Goal: Task Accomplishment & Management: Manage account settings

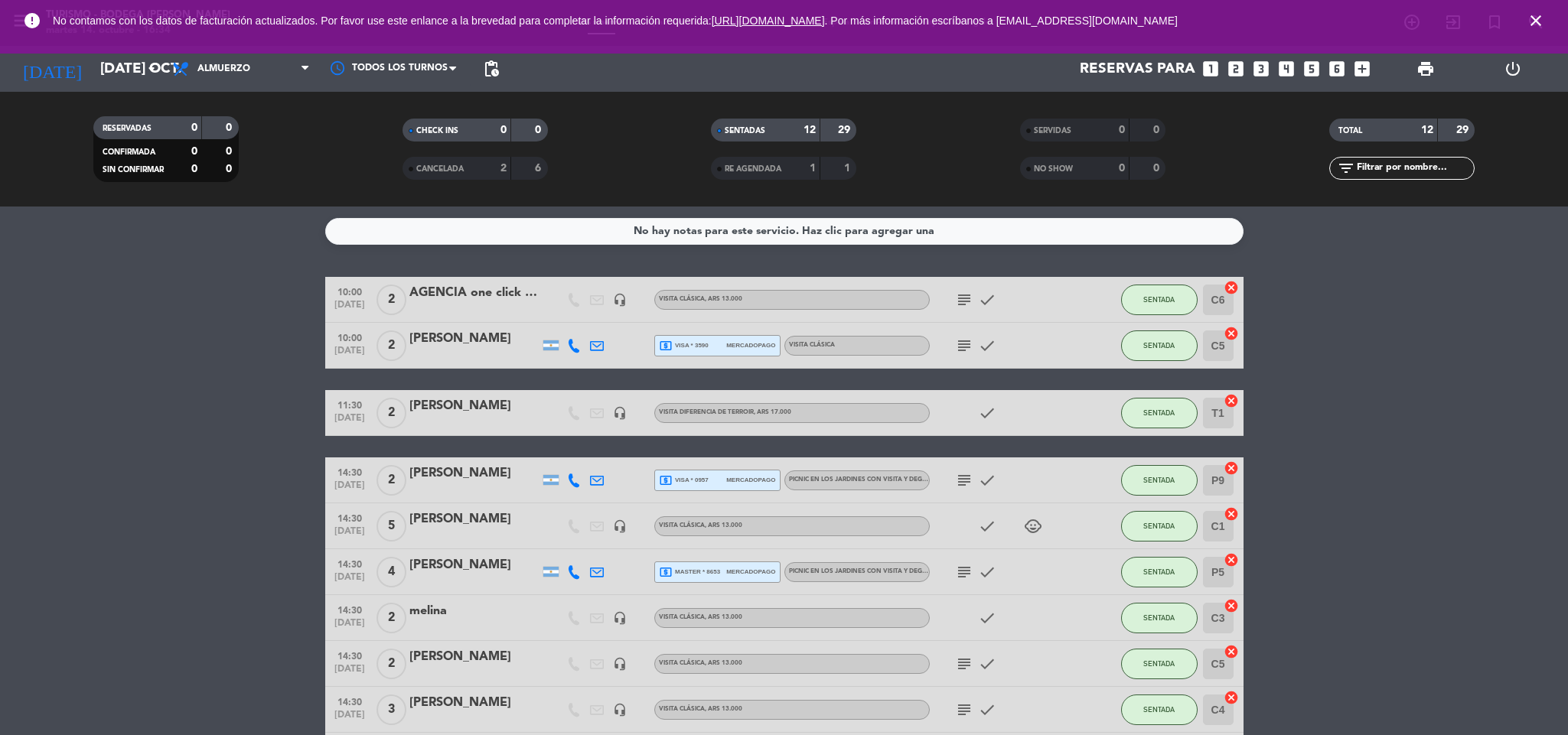
scroll to position [232, 0]
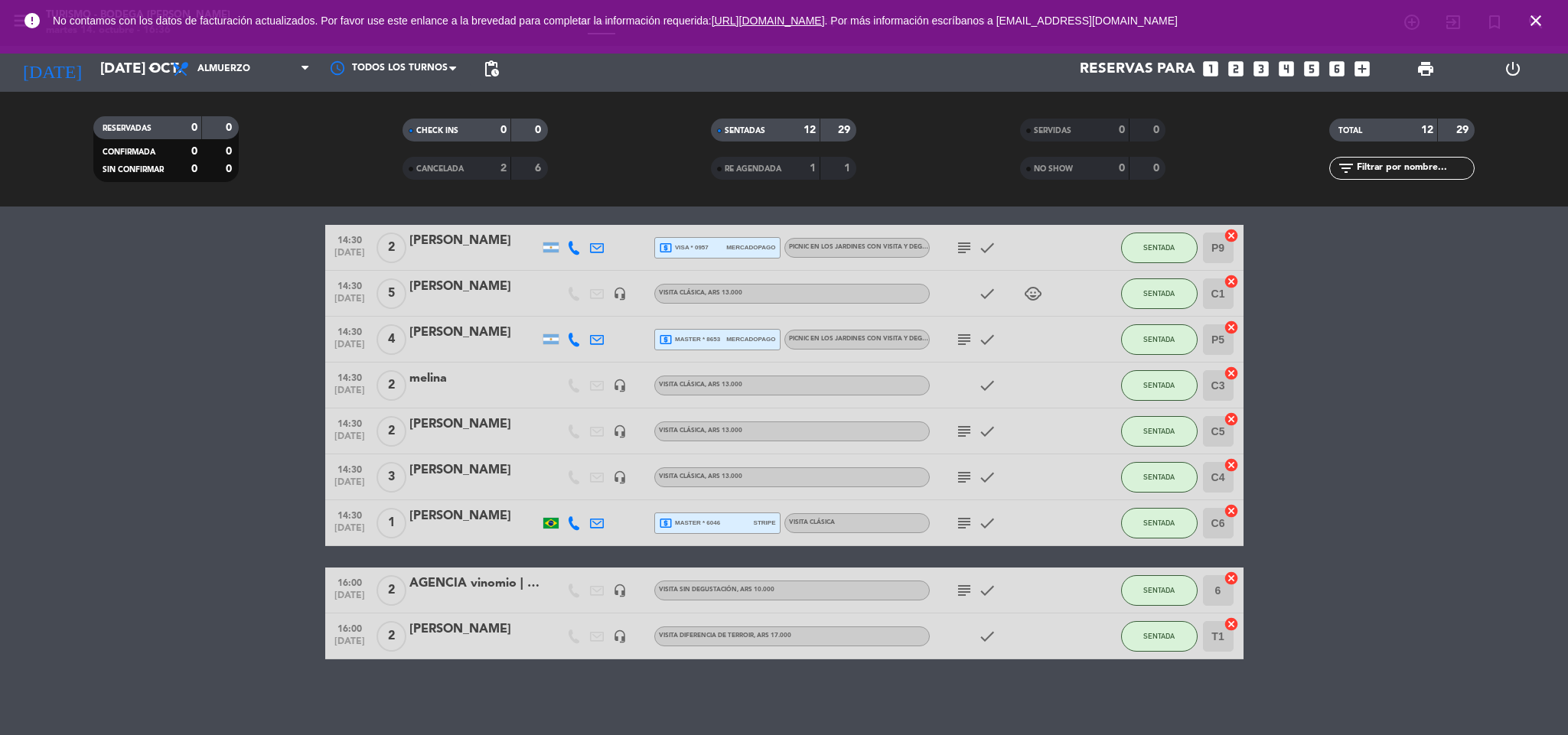
click at [1536, 19] on icon "close" at bounding box center [1535, 20] width 18 height 18
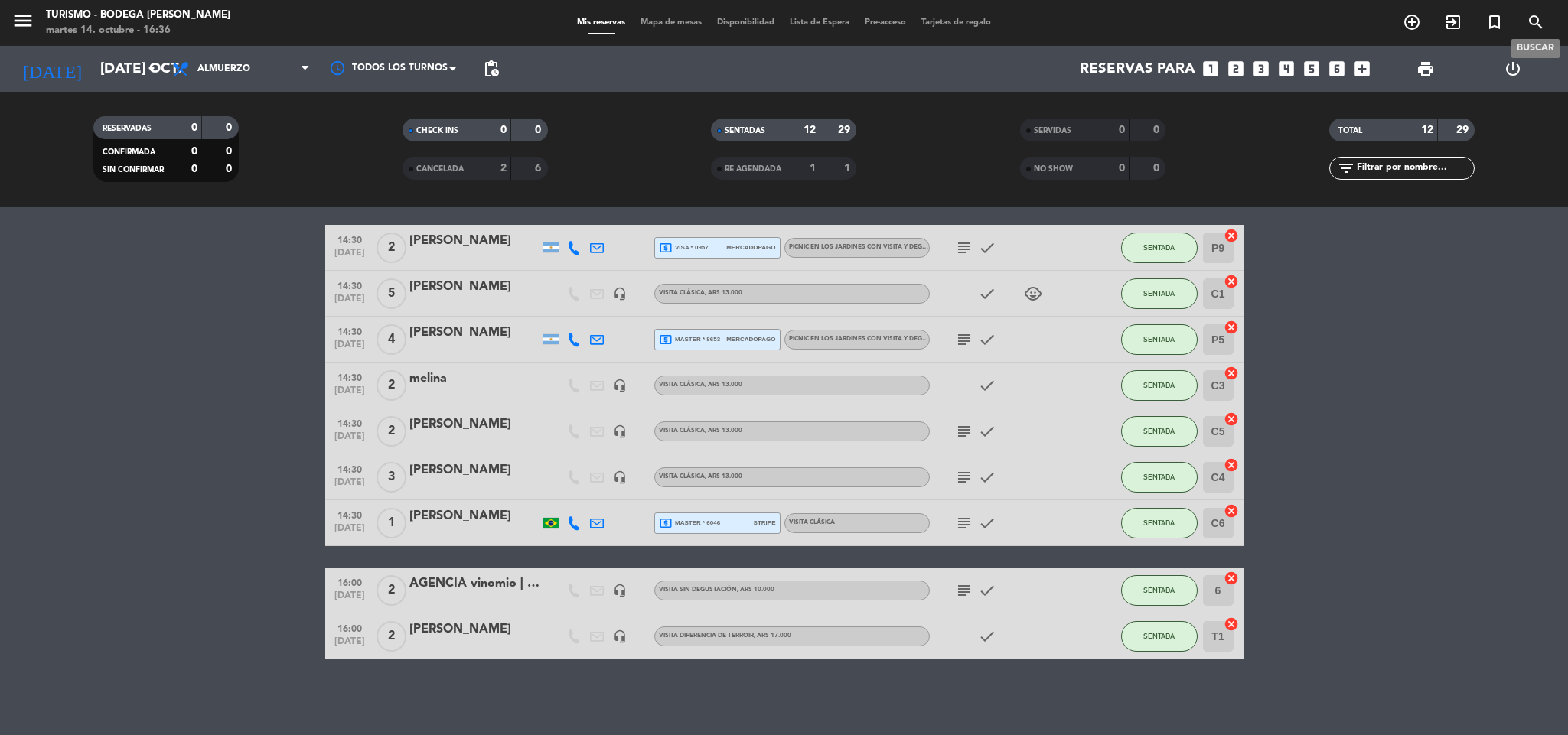
click at [1536, 19] on icon "search" at bounding box center [1535, 21] width 18 height 18
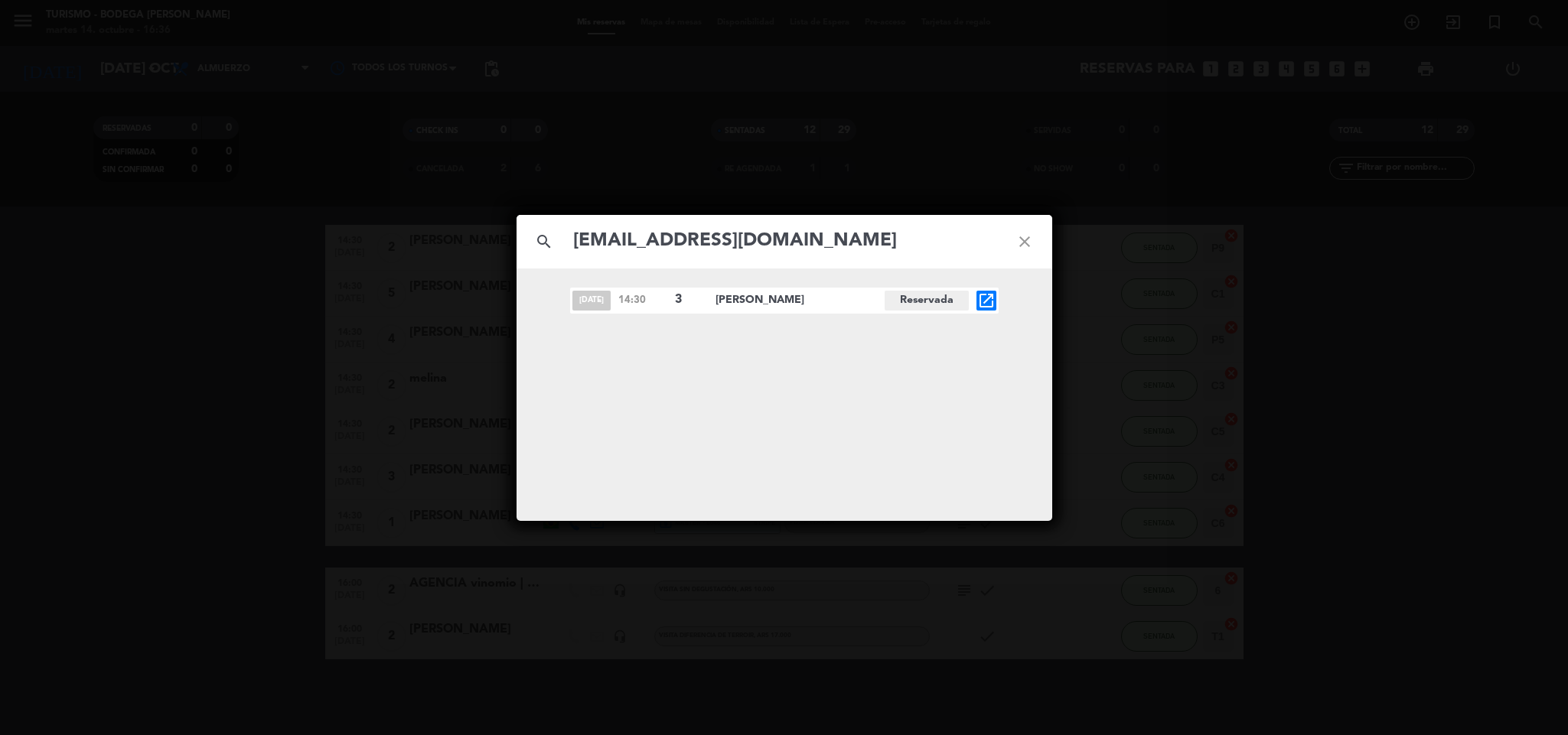
type input "[EMAIL_ADDRESS][DOMAIN_NAME]"
click at [988, 299] on icon "open_in_new" at bounding box center [986, 301] width 18 height 18
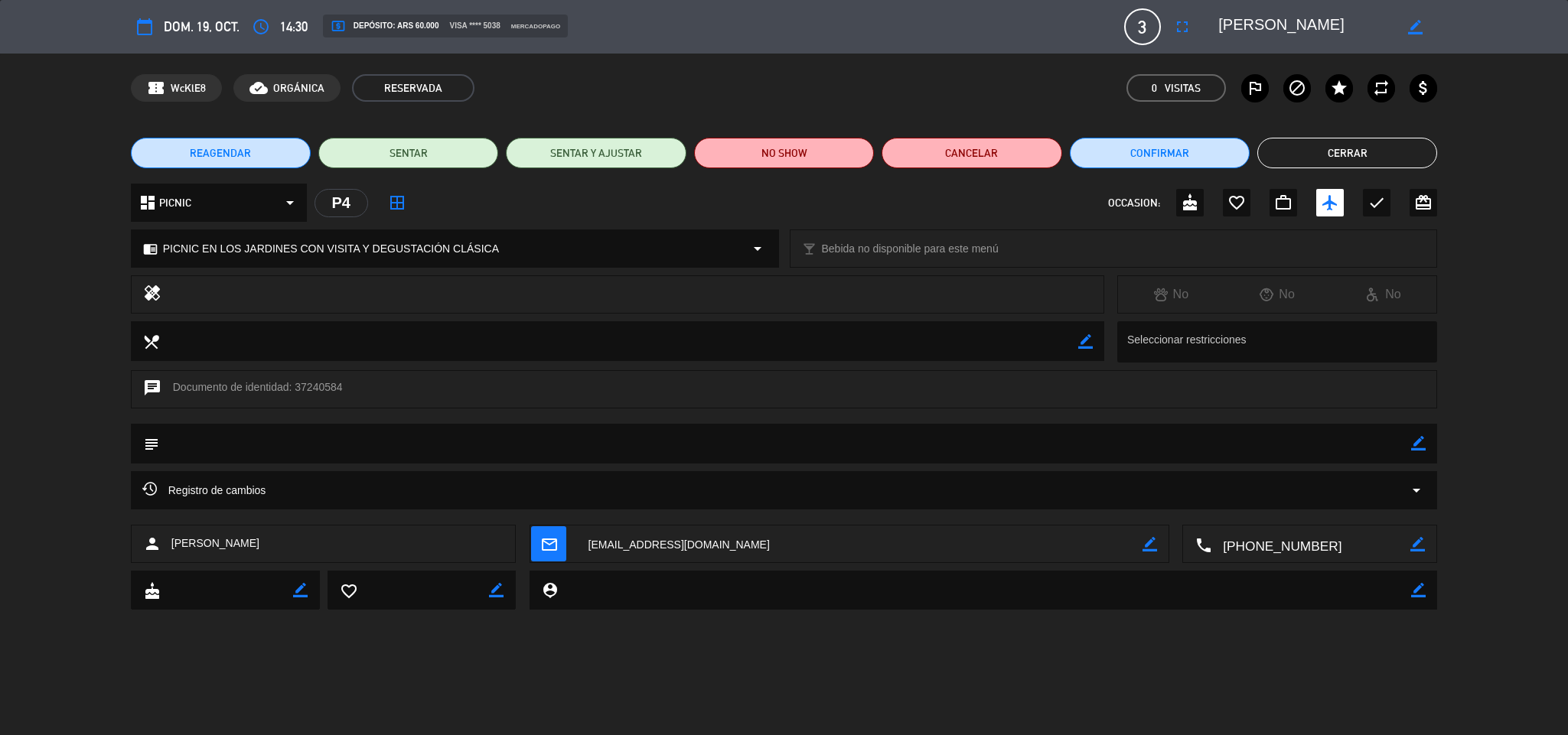
click at [1238, 24] on textarea at bounding box center [1306, 26] width 175 height 28
click at [1417, 443] on icon "border_color" at bounding box center [1418, 443] width 14 height 14
click at [1400, 439] on textarea at bounding box center [785, 443] width 1253 height 39
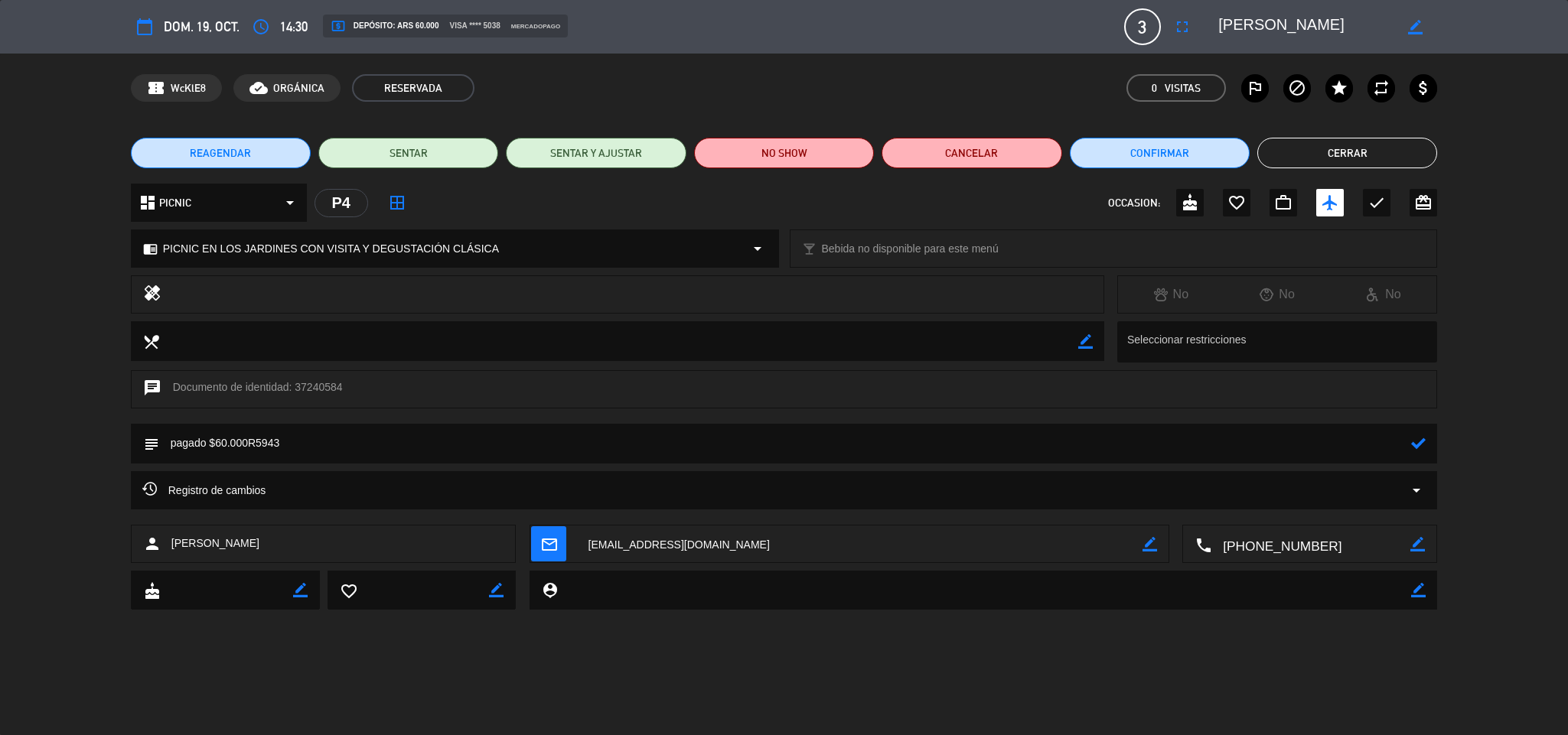
click at [1420, 443] on icon at bounding box center [1418, 443] width 14 height 14
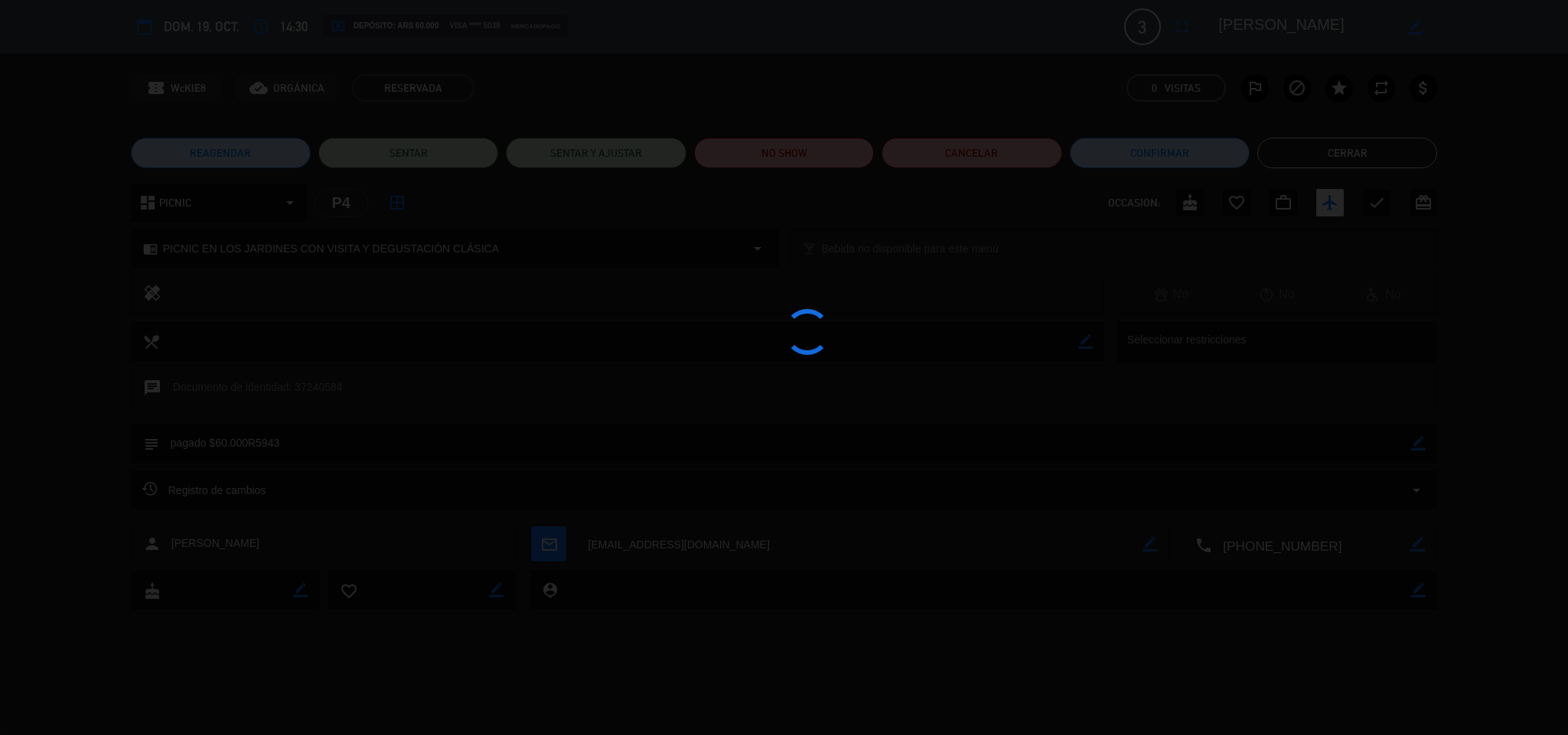
type textarea "pagado $60.000R5943"
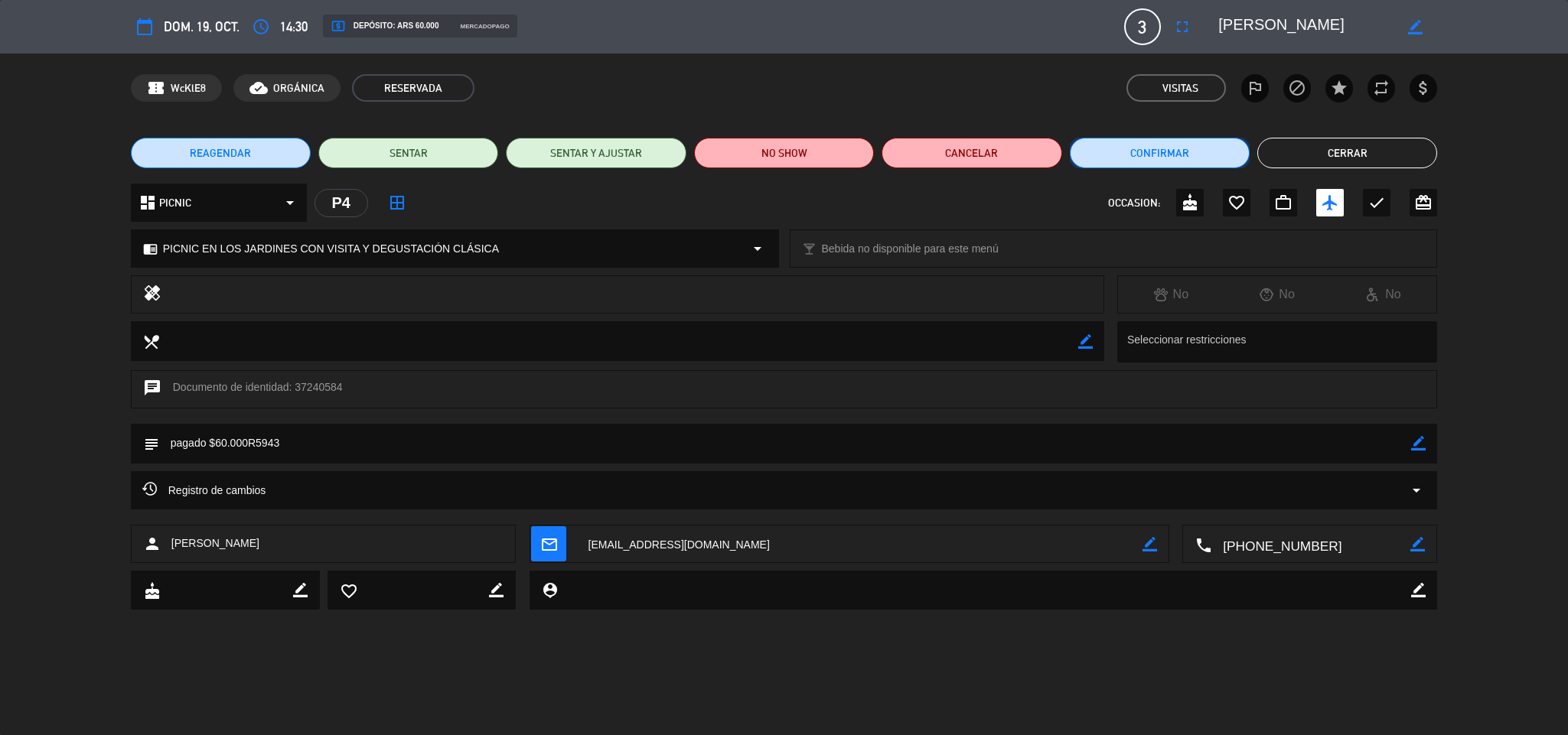
click at [1166, 154] on button "Confirmar" at bounding box center [1159, 153] width 180 height 31
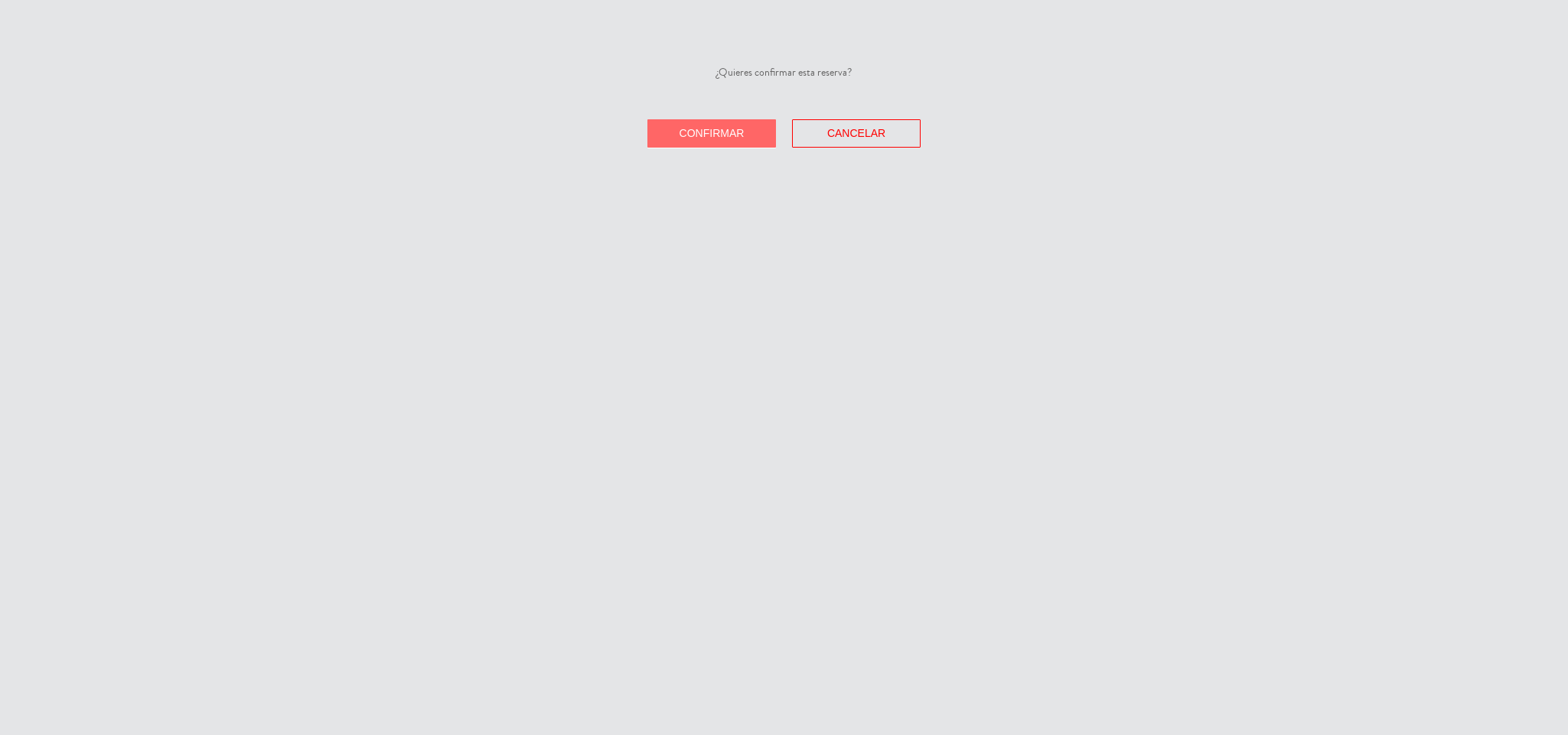
click at [774, 136] on button "Confirmar" at bounding box center [711, 133] width 128 height 28
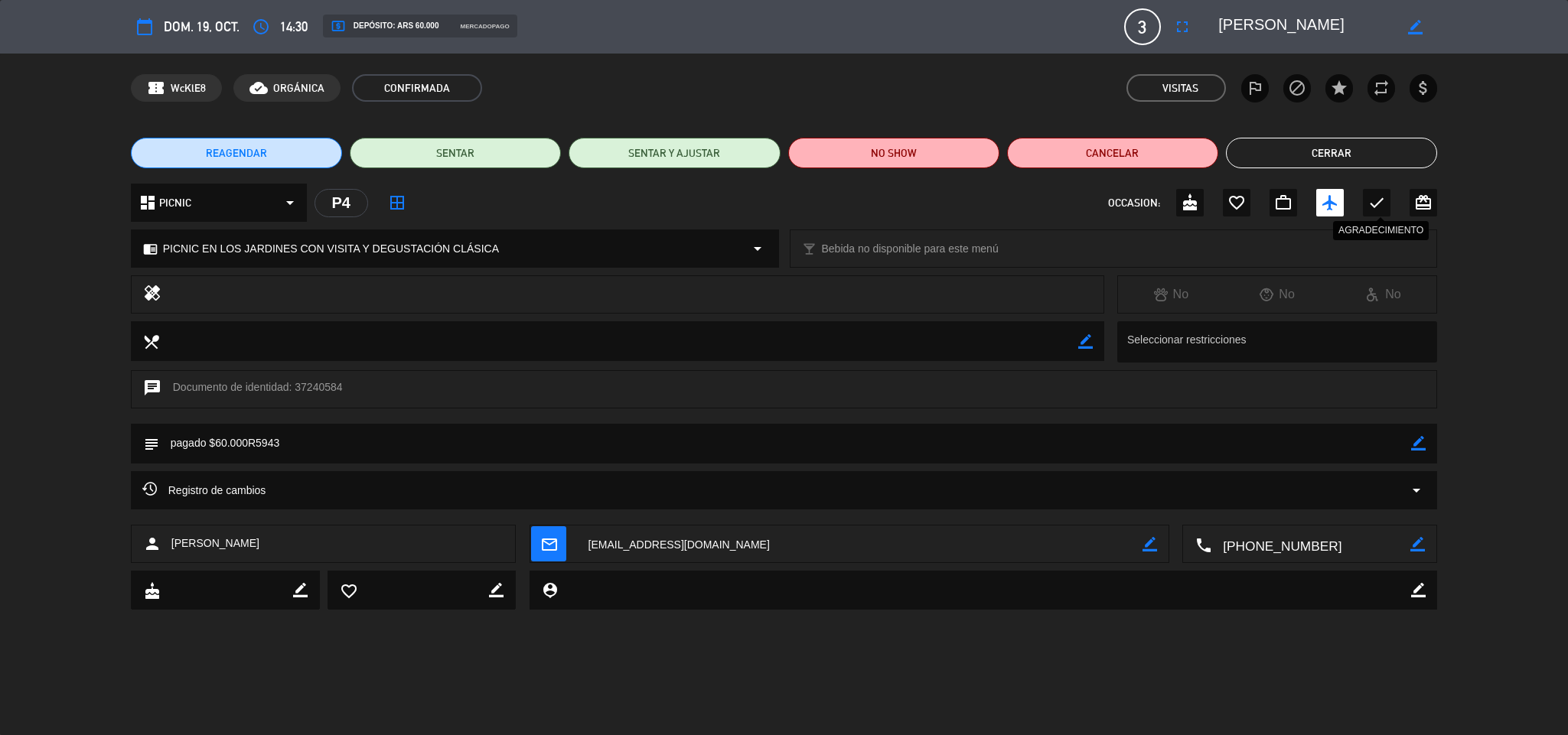
drag, startPoint x: 1387, startPoint y: 210, endPoint x: 1373, endPoint y: 154, distance: 57.7
click at [1387, 209] on div "check" at bounding box center [1376, 202] width 28 height 28
drag, startPoint x: 1373, startPoint y: 152, endPoint x: 1036, endPoint y: 5, distance: 367.7
click at [1371, 152] on button "Cerrar" at bounding box center [1331, 153] width 211 height 31
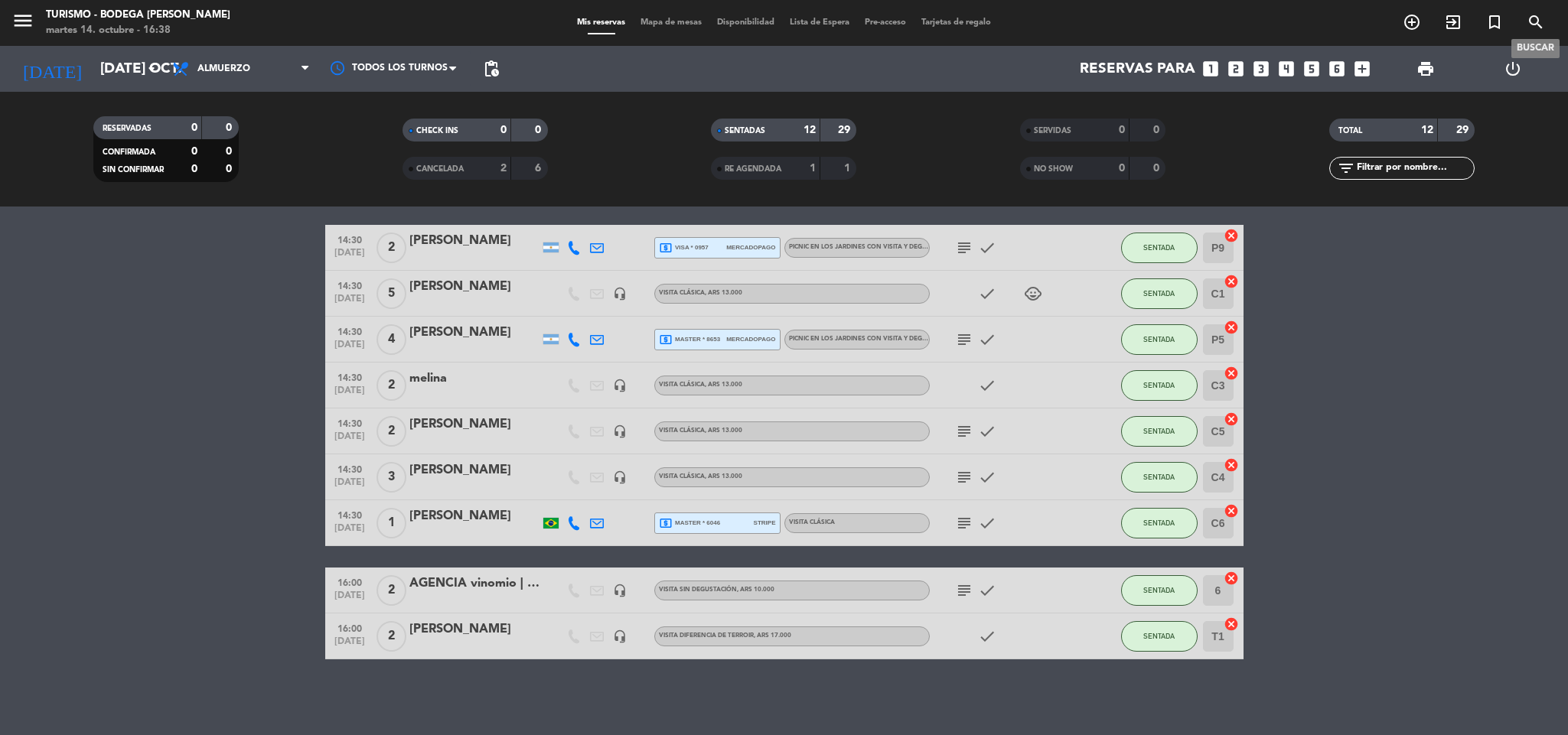
click at [1541, 21] on icon "search" at bounding box center [1535, 21] width 18 height 18
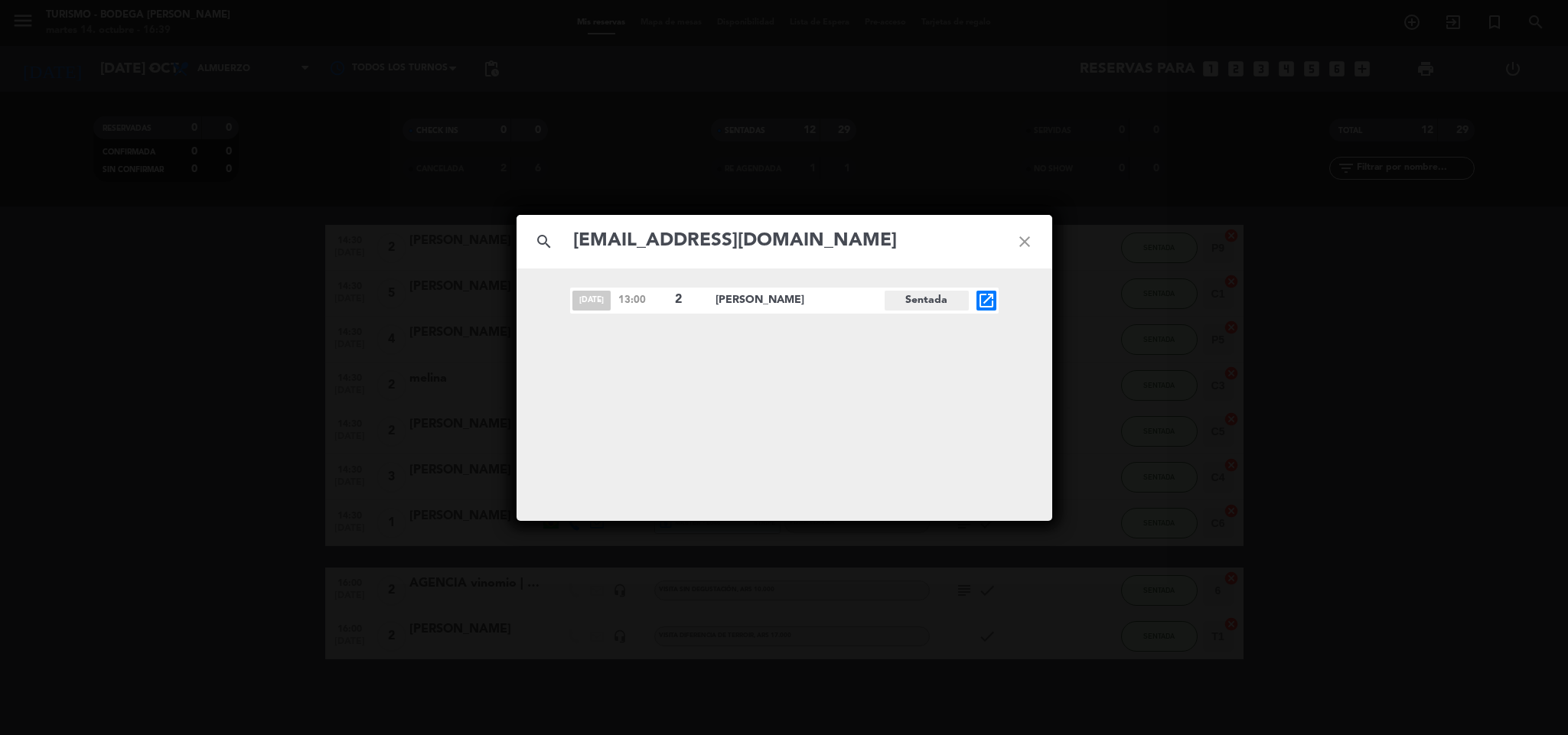
click at [806, 247] on input "[EMAIL_ADDRESS][DOMAIN_NAME]" at bounding box center [784, 241] width 425 height 32
paste input "valentinaadami158"
type input "[EMAIL_ADDRESS][DOMAIN_NAME]"
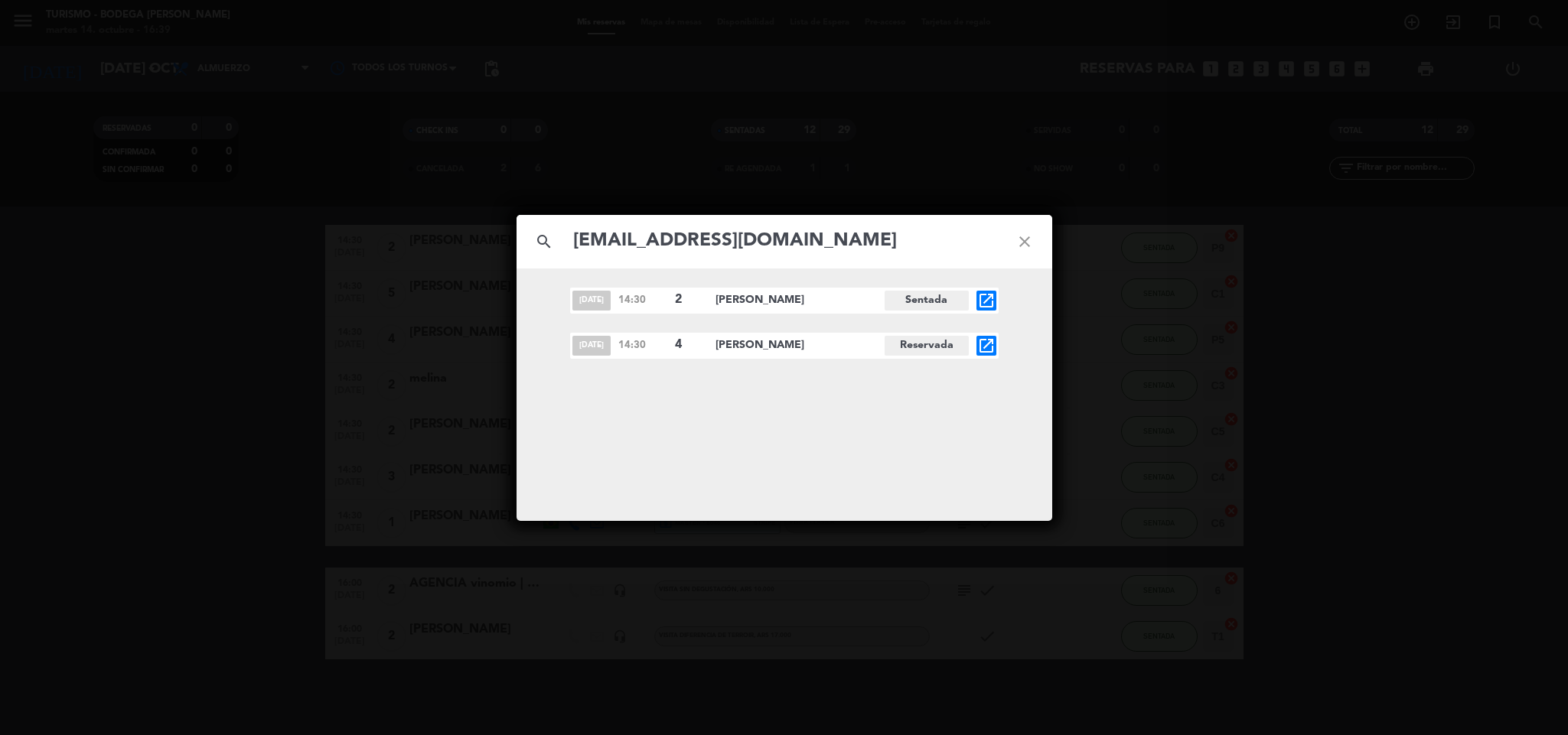
click at [983, 344] on icon "open_in_new" at bounding box center [986, 345] width 18 height 18
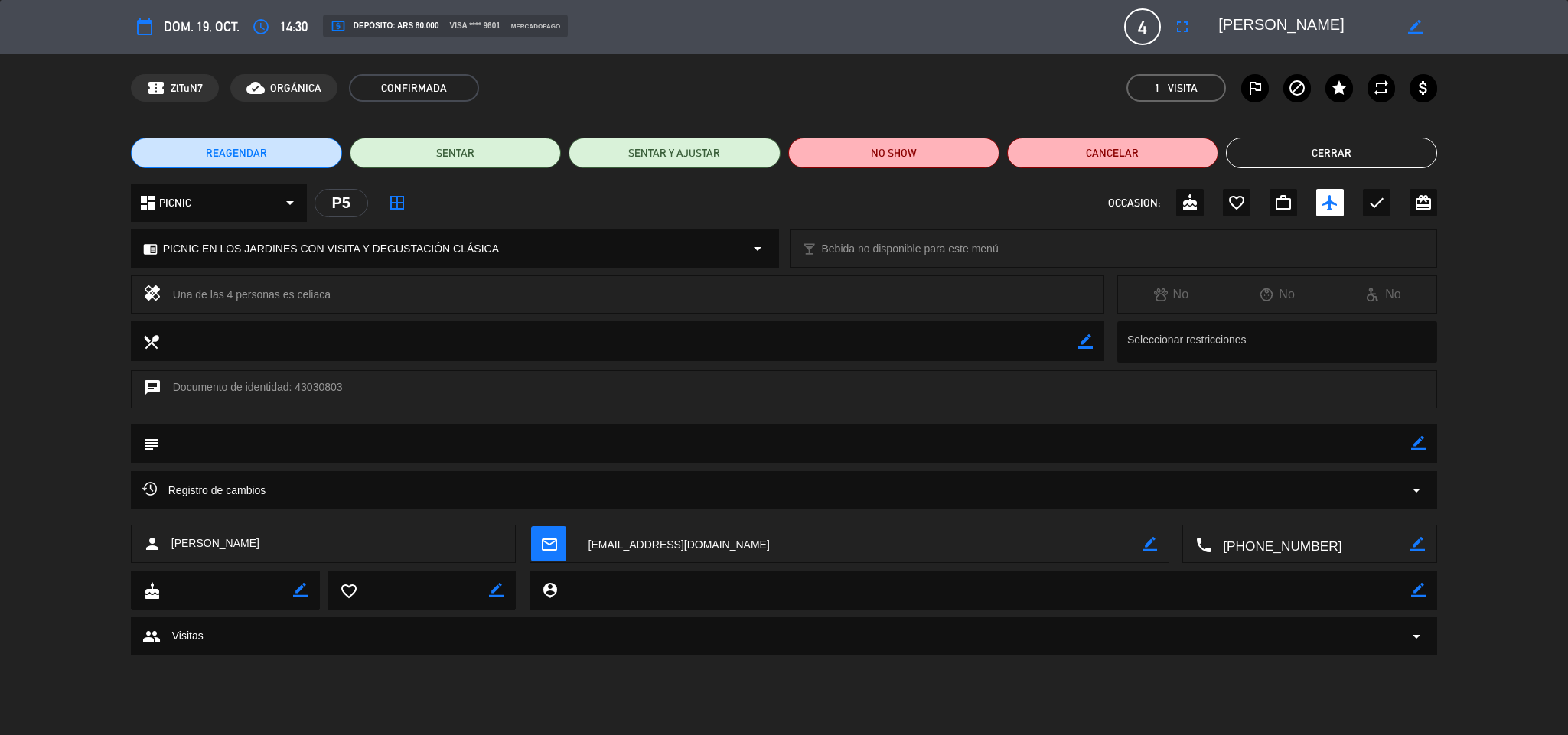
click at [1236, 18] on textarea at bounding box center [1306, 26] width 175 height 28
click at [1419, 436] on icon "border_color" at bounding box center [1418, 443] width 14 height 14
click at [1395, 439] on textarea at bounding box center [785, 443] width 1253 height 39
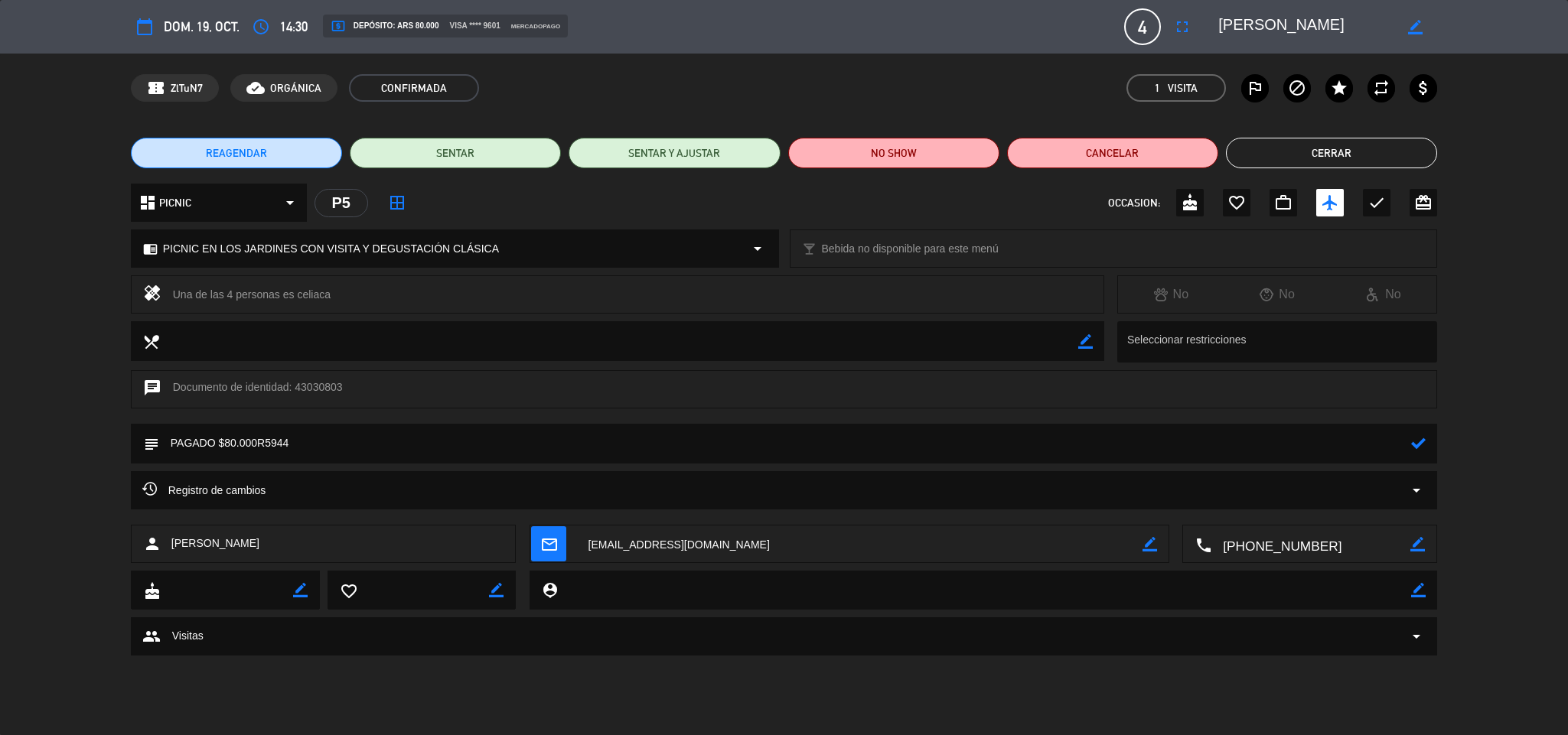
type textarea "PAGADO $80.000R5944"
click at [1420, 451] on icon at bounding box center [1418, 443] width 14 height 14
click at [1376, 209] on icon "check" at bounding box center [1376, 202] width 18 height 18
click at [1351, 146] on button "Cerrar" at bounding box center [1331, 153] width 211 height 31
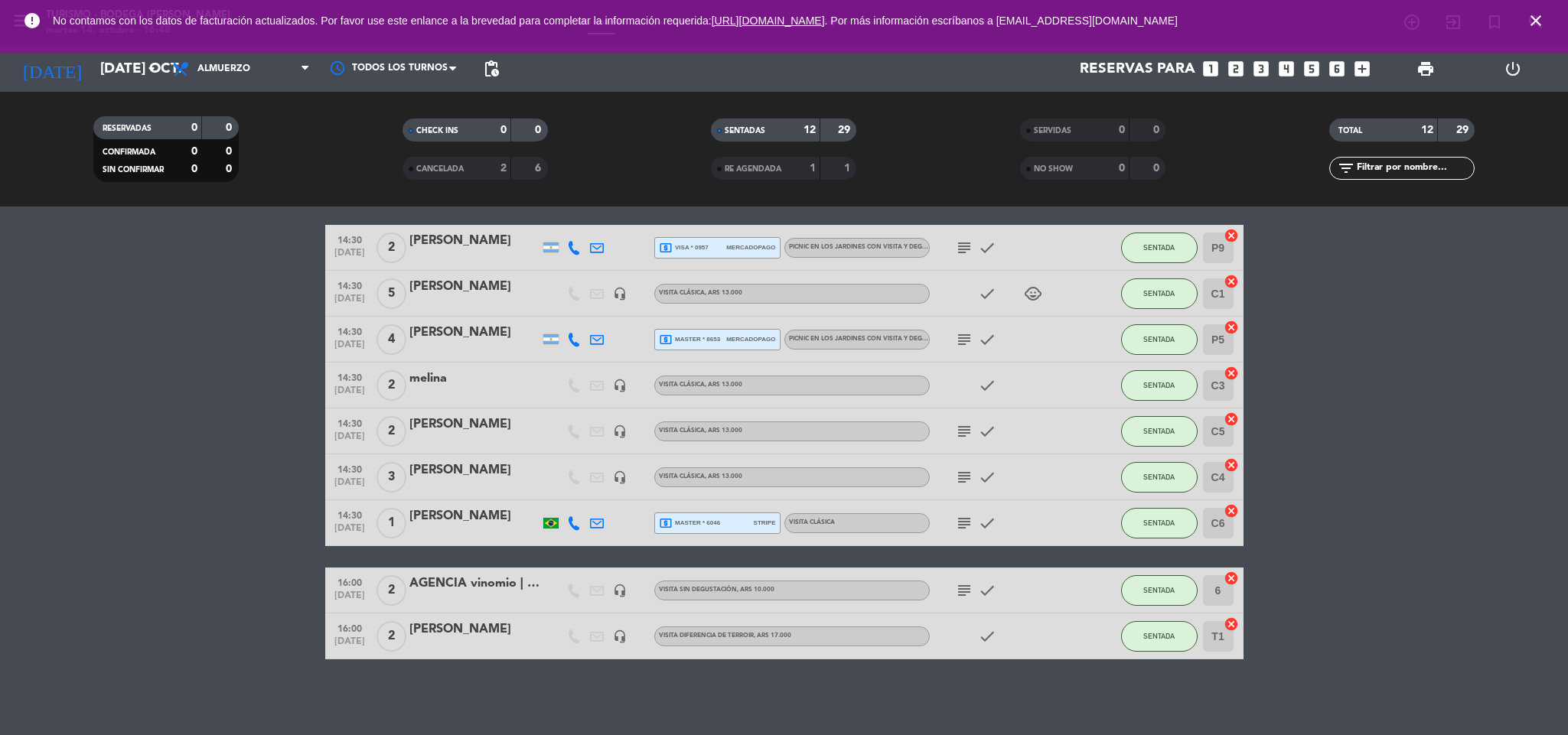
click at [1536, 16] on icon "close" at bounding box center [1535, 20] width 18 height 18
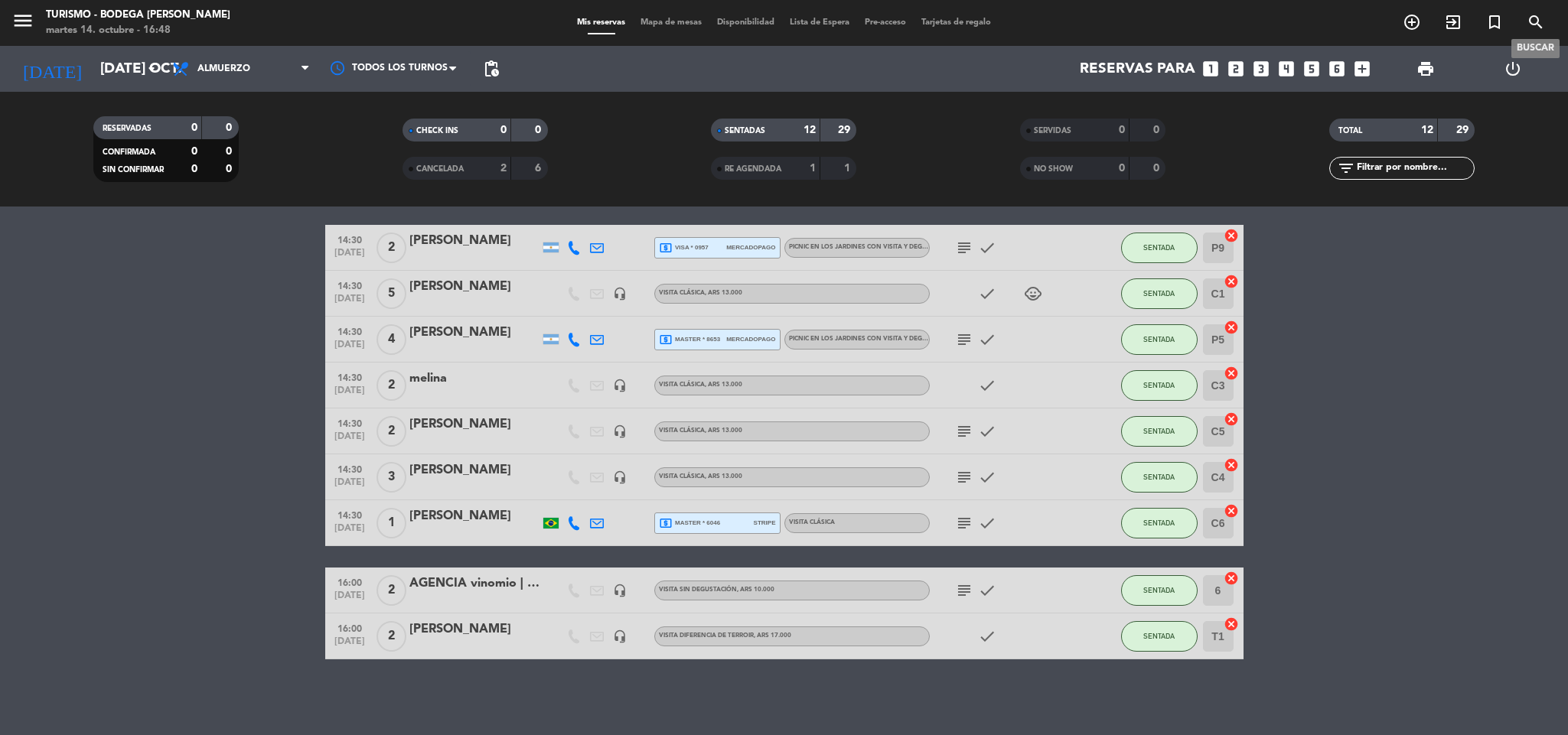
click at [1536, 16] on icon "search" at bounding box center [1535, 21] width 18 height 18
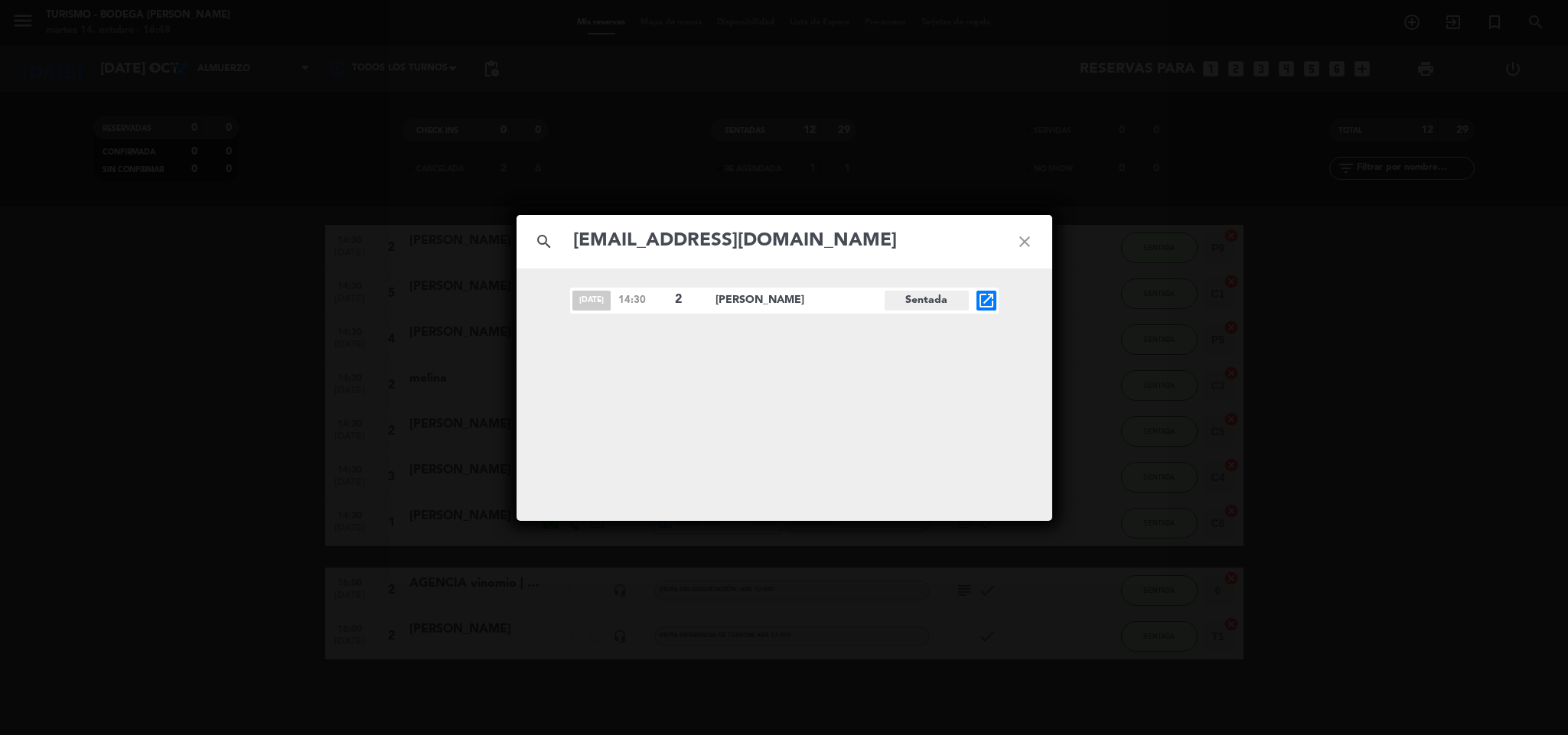
type input "[EMAIL_ADDRESS][DOMAIN_NAME]"
click at [531, 68] on div "search [EMAIL_ADDRESS][DOMAIN_NAME] close [DATE] 14:30 2 [PERSON_NAME] Sentada …" at bounding box center [784, 367] width 1568 height 735
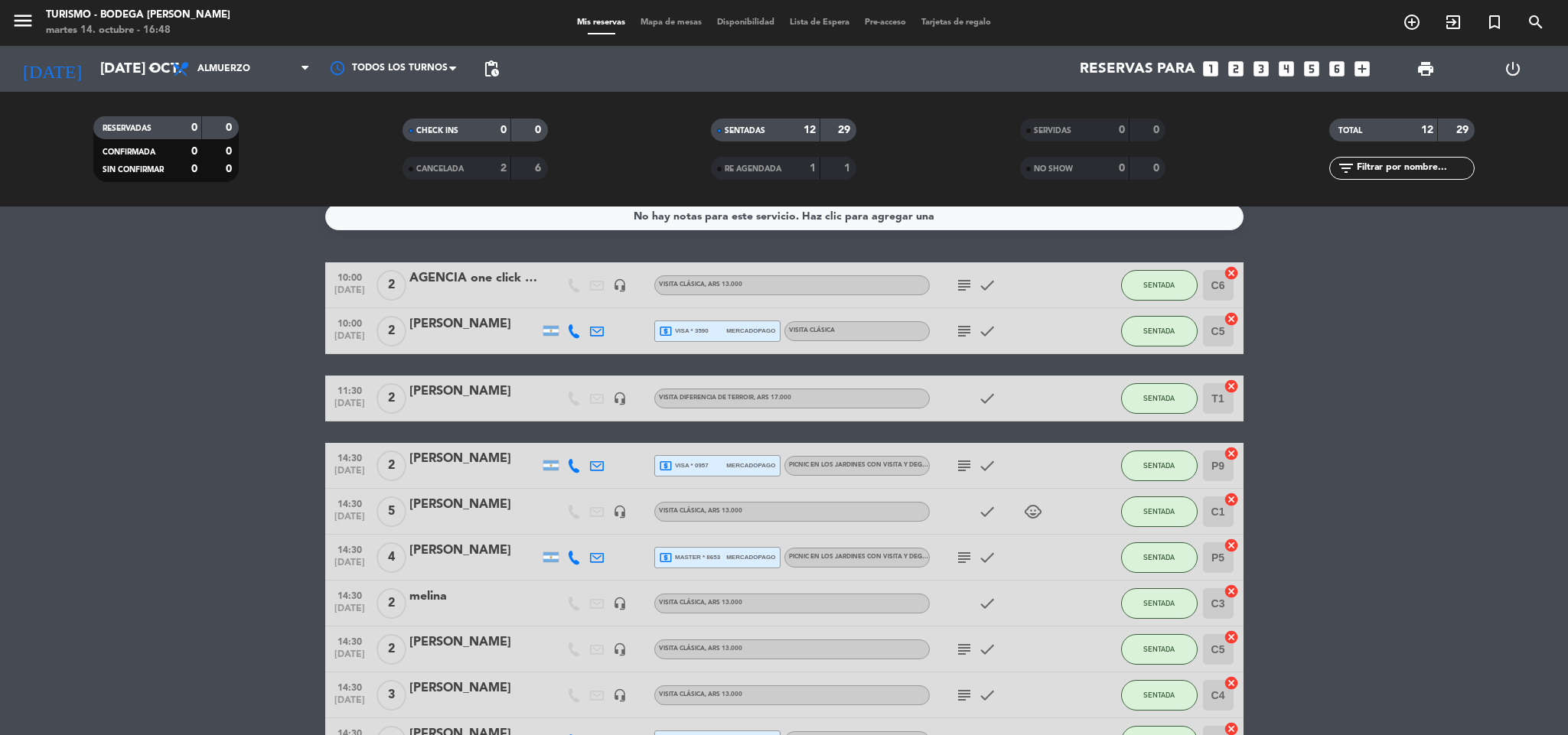
scroll to position [3, 0]
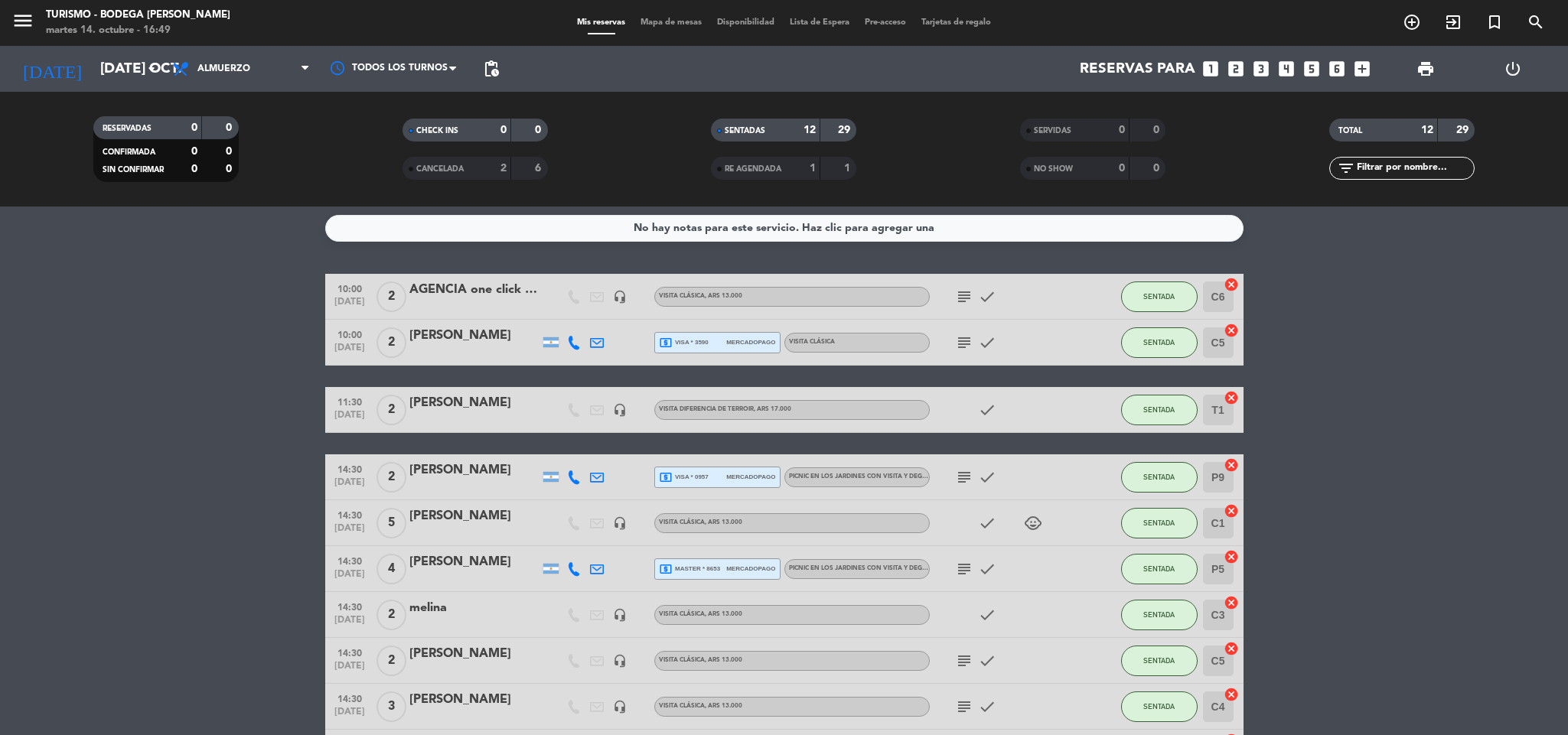
click at [969, 337] on icon "subject" at bounding box center [964, 342] width 18 height 18
click at [962, 478] on icon "subject" at bounding box center [964, 477] width 18 height 18
click at [960, 576] on icon "subject" at bounding box center [964, 568] width 18 height 18
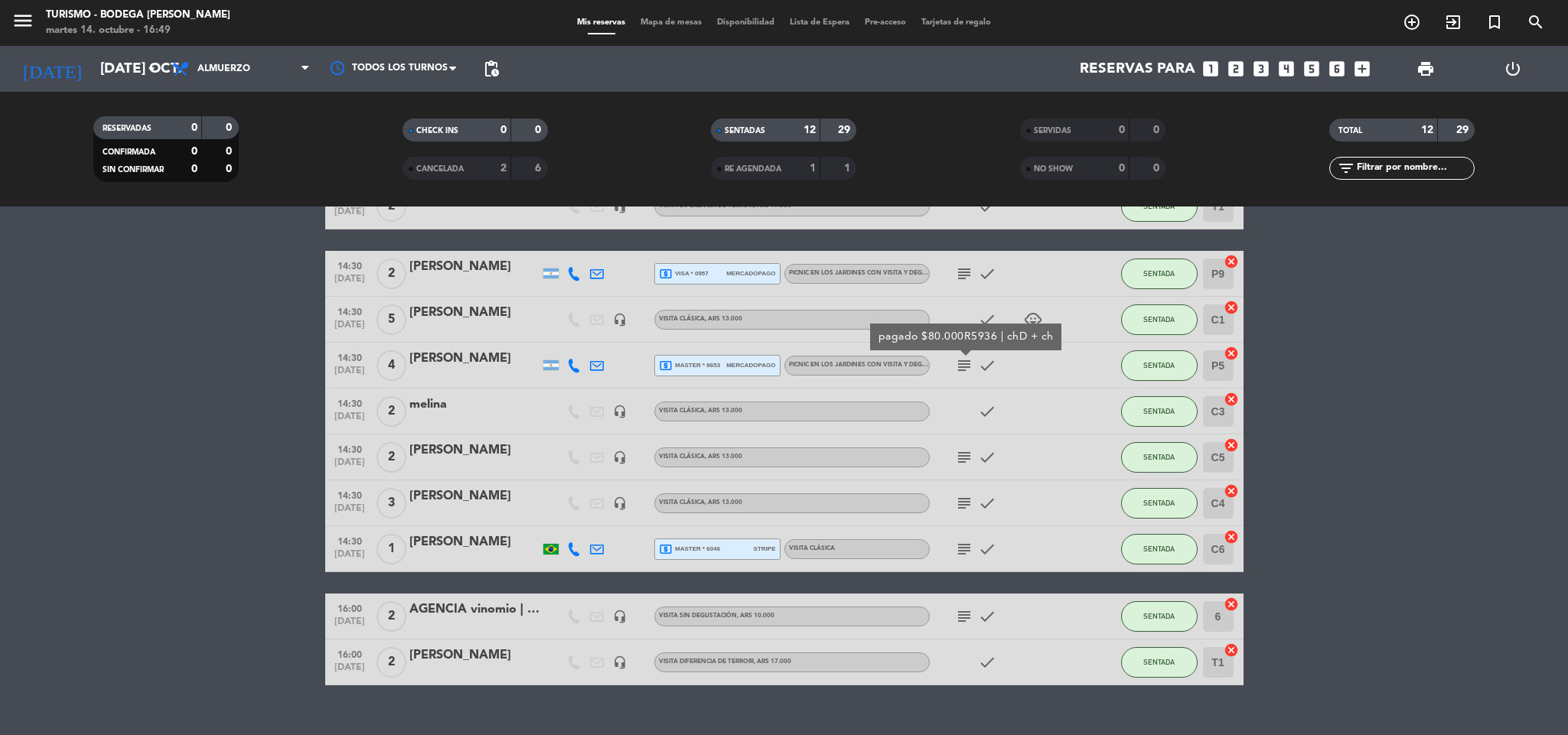
scroll to position [232, 0]
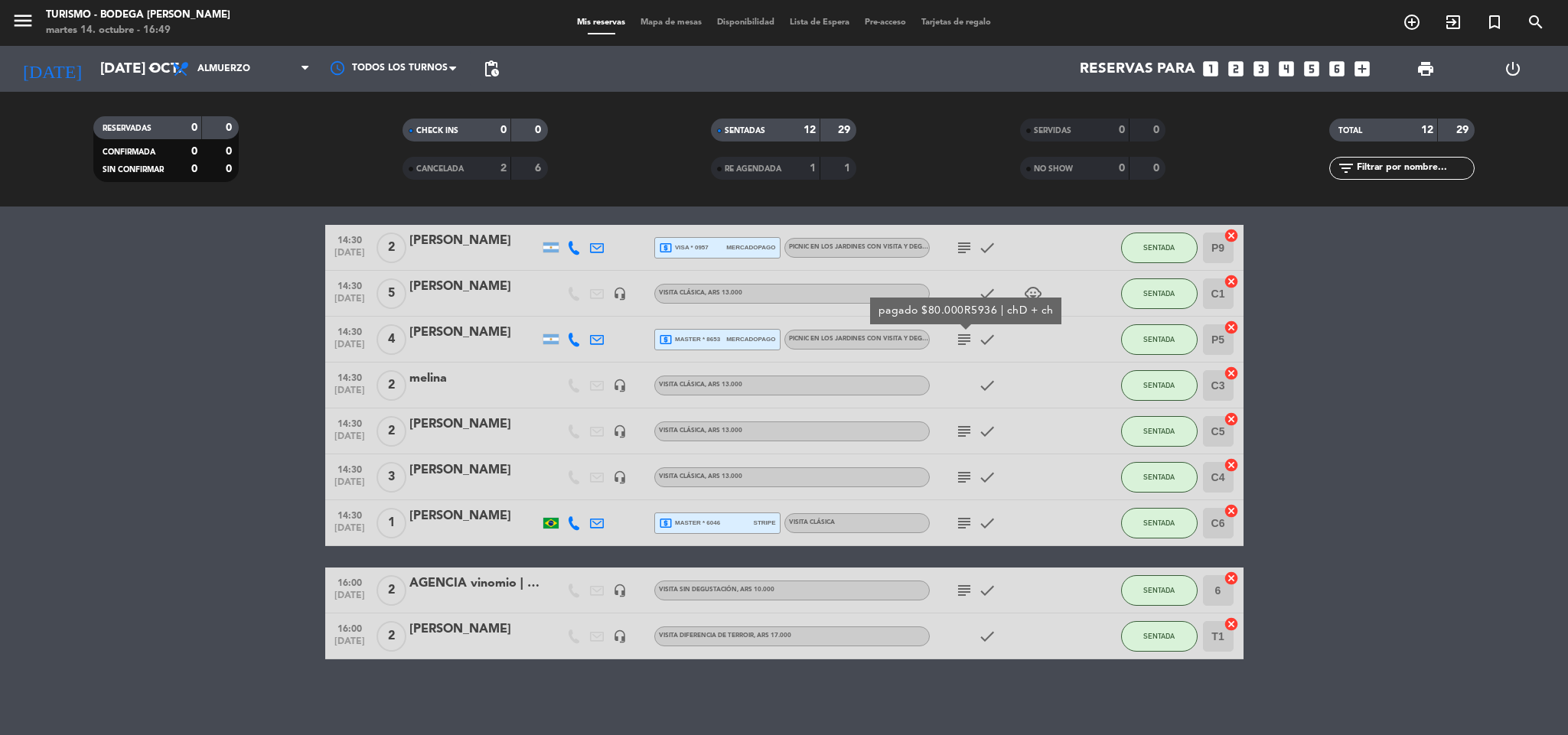
click at [957, 432] on icon "subject" at bounding box center [964, 431] width 18 height 18
click at [957, 485] on icon "subject" at bounding box center [964, 477] width 18 height 18
click at [960, 526] on icon "subject" at bounding box center [964, 523] width 18 height 18
click at [971, 594] on icon "subject" at bounding box center [964, 590] width 18 height 18
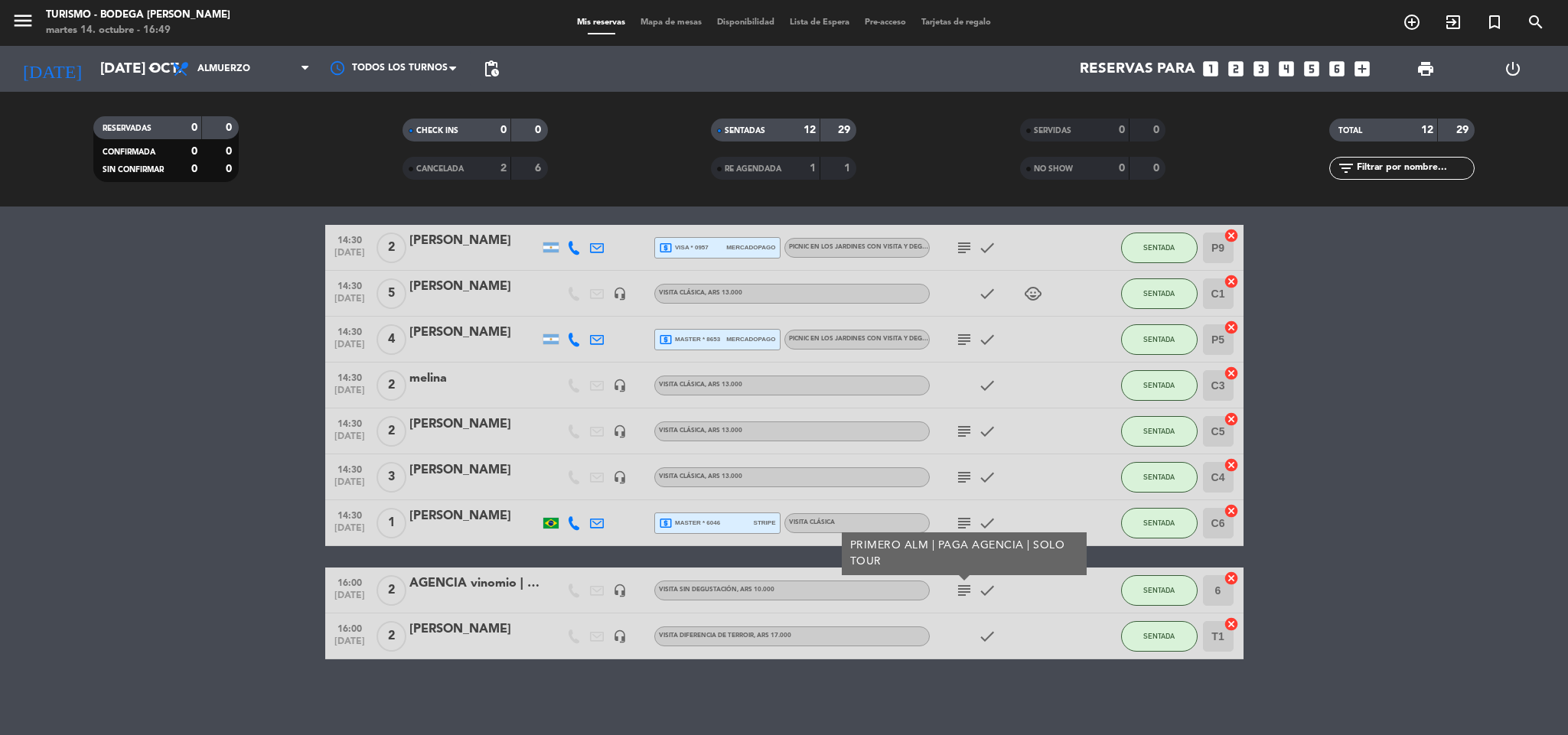
click at [459, 589] on div "AGENCIA vinomio | [PERSON_NAME]" at bounding box center [474, 584] width 130 height 20
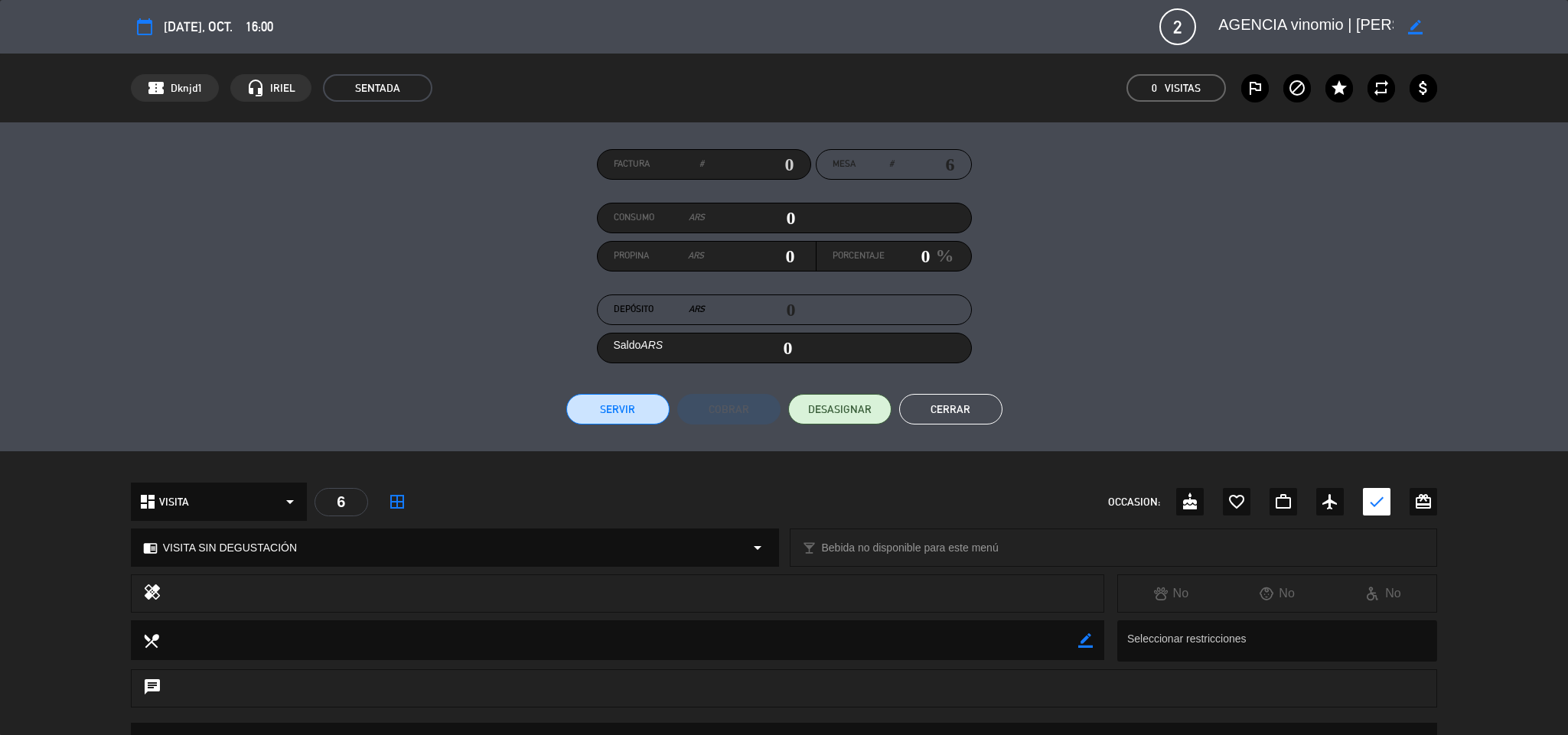
scroll to position [221, 0]
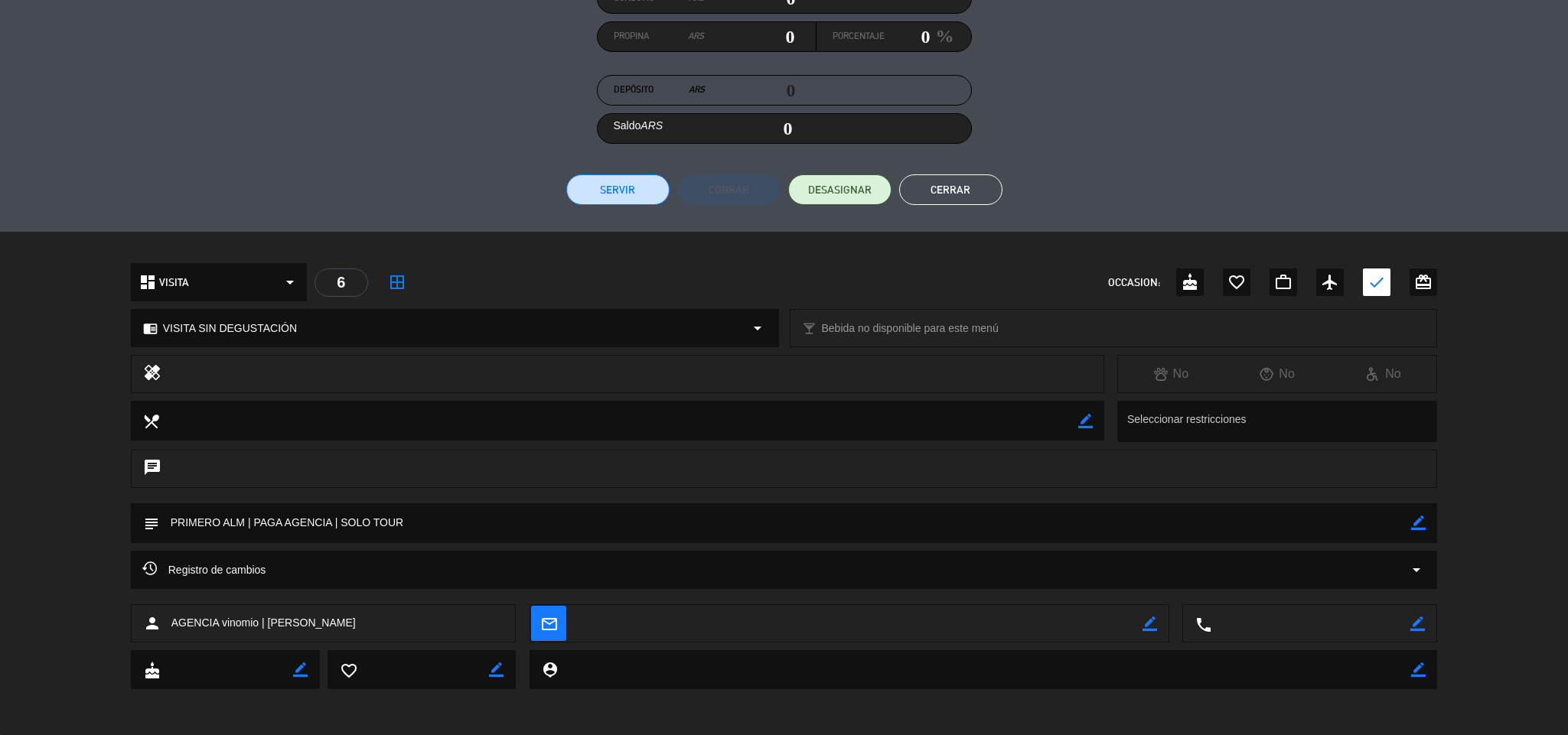
click at [1419, 522] on icon "border_color" at bounding box center [1418, 522] width 14 height 14
click at [1392, 524] on textarea at bounding box center [785, 522] width 1253 height 39
type textarea "PRIMERO ALM | PAGA AGENCIA | SOLO TOUR | TRANSF"
click at [1417, 518] on icon at bounding box center [1418, 522] width 14 height 14
drag, startPoint x: 971, startPoint y: 189, endPoint x: 623, endPoint y: 292, distance: 362.9
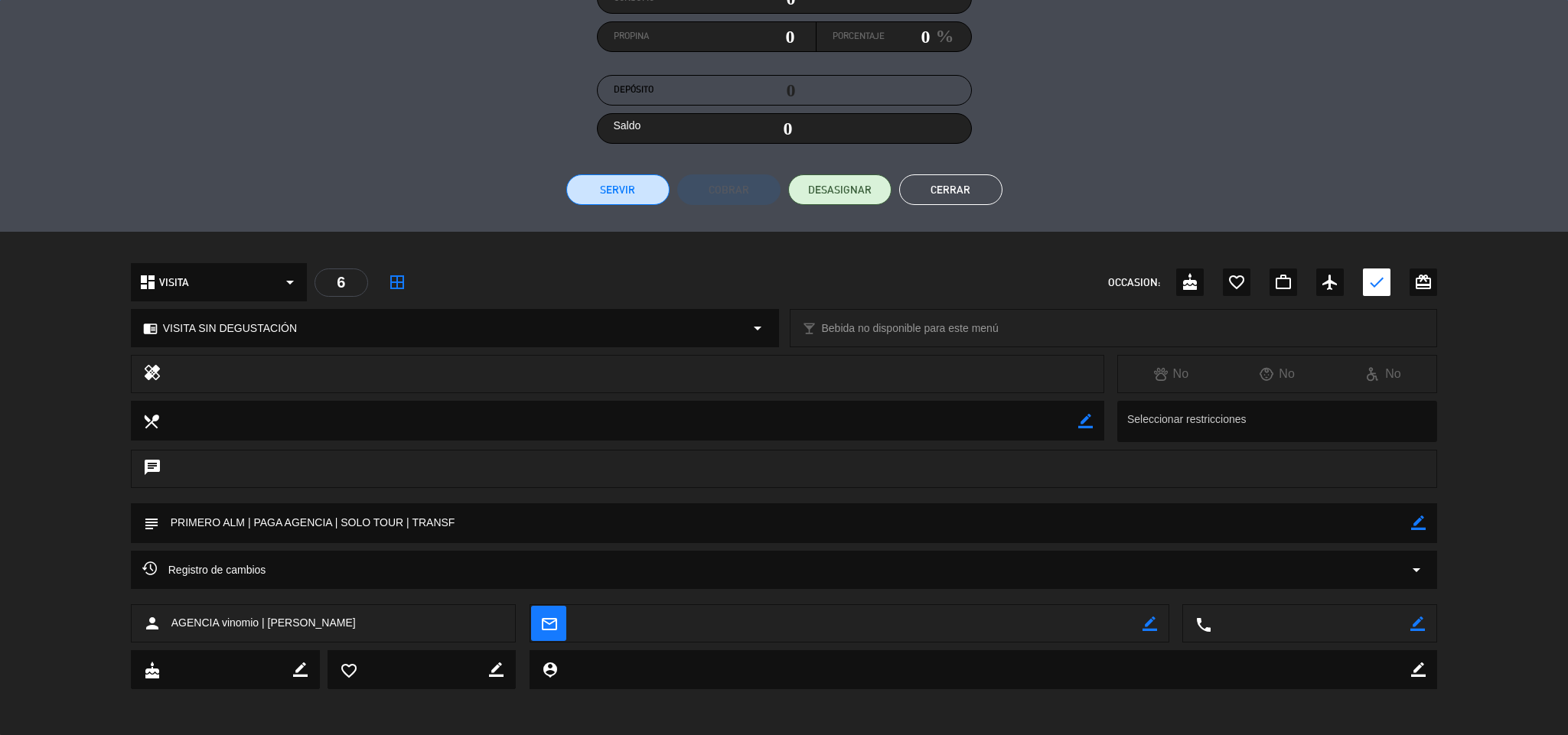
click at [969, 191] on button "Cerrar" at bounding box center [950, 190] width 103 height 31
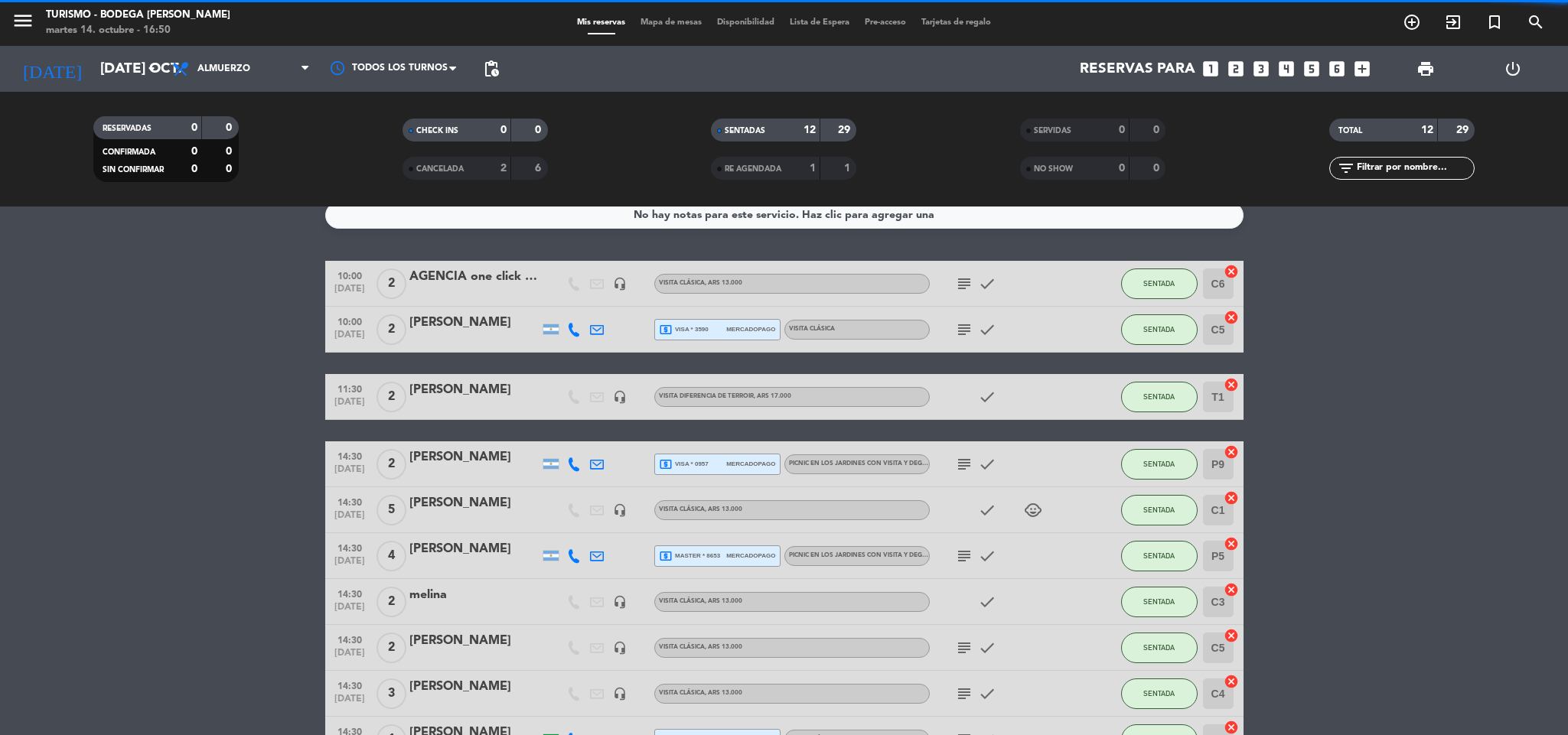
scroll to position [0, 0]
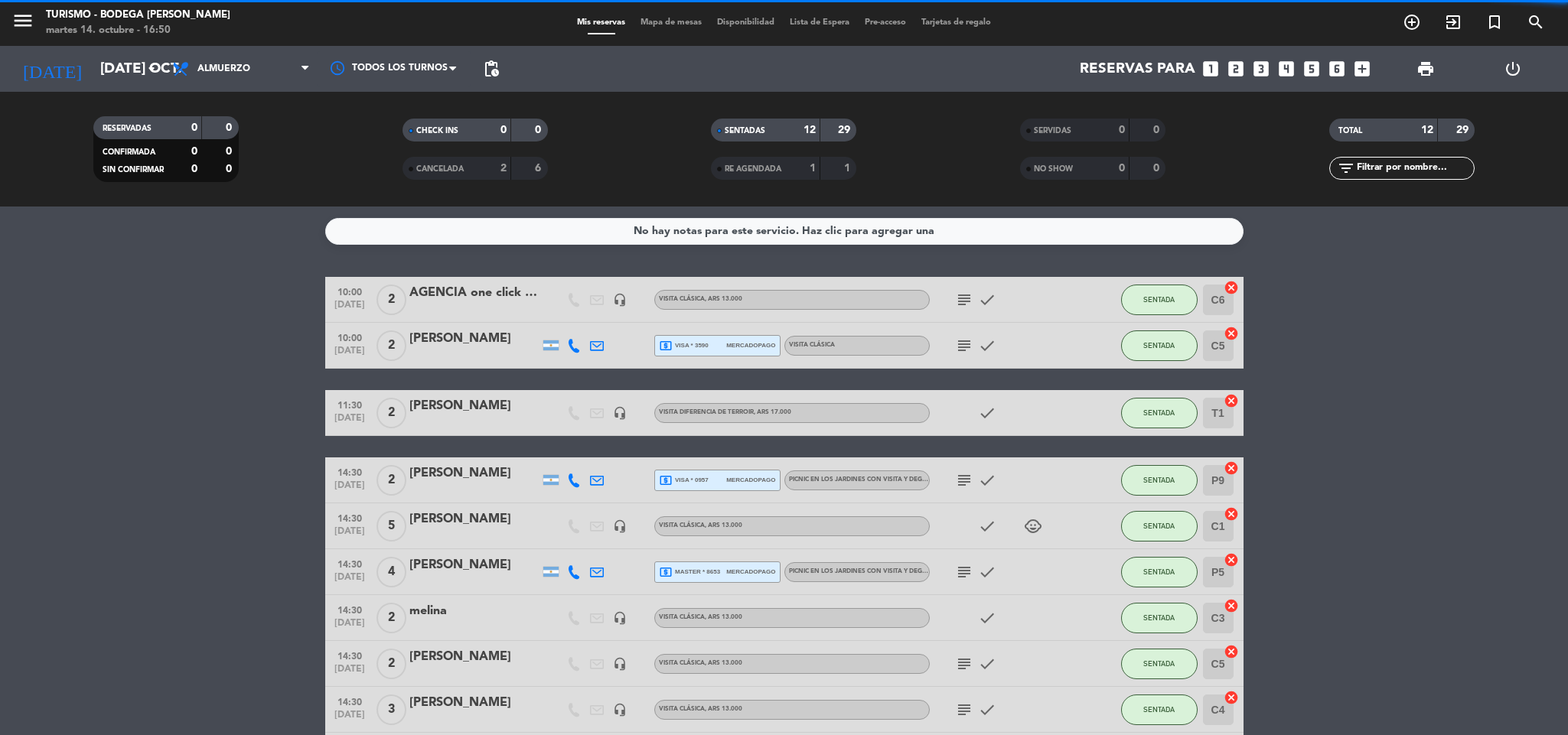
click at [489, 288] on div "AGENCIA one click travel | [PERSON_NAME]" at bounding box center [474, 293] width 130 height 20
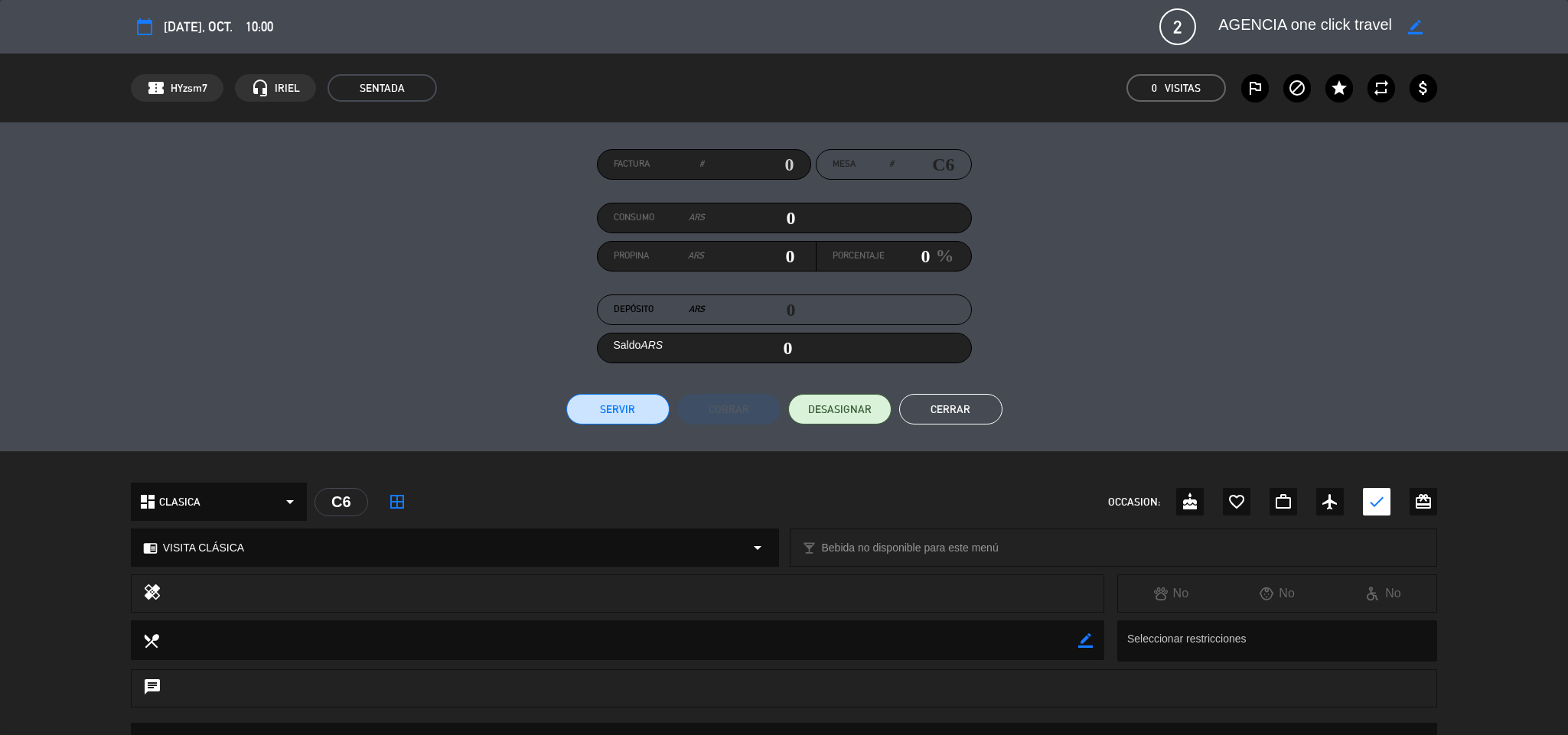
scroll to position [221, 0]
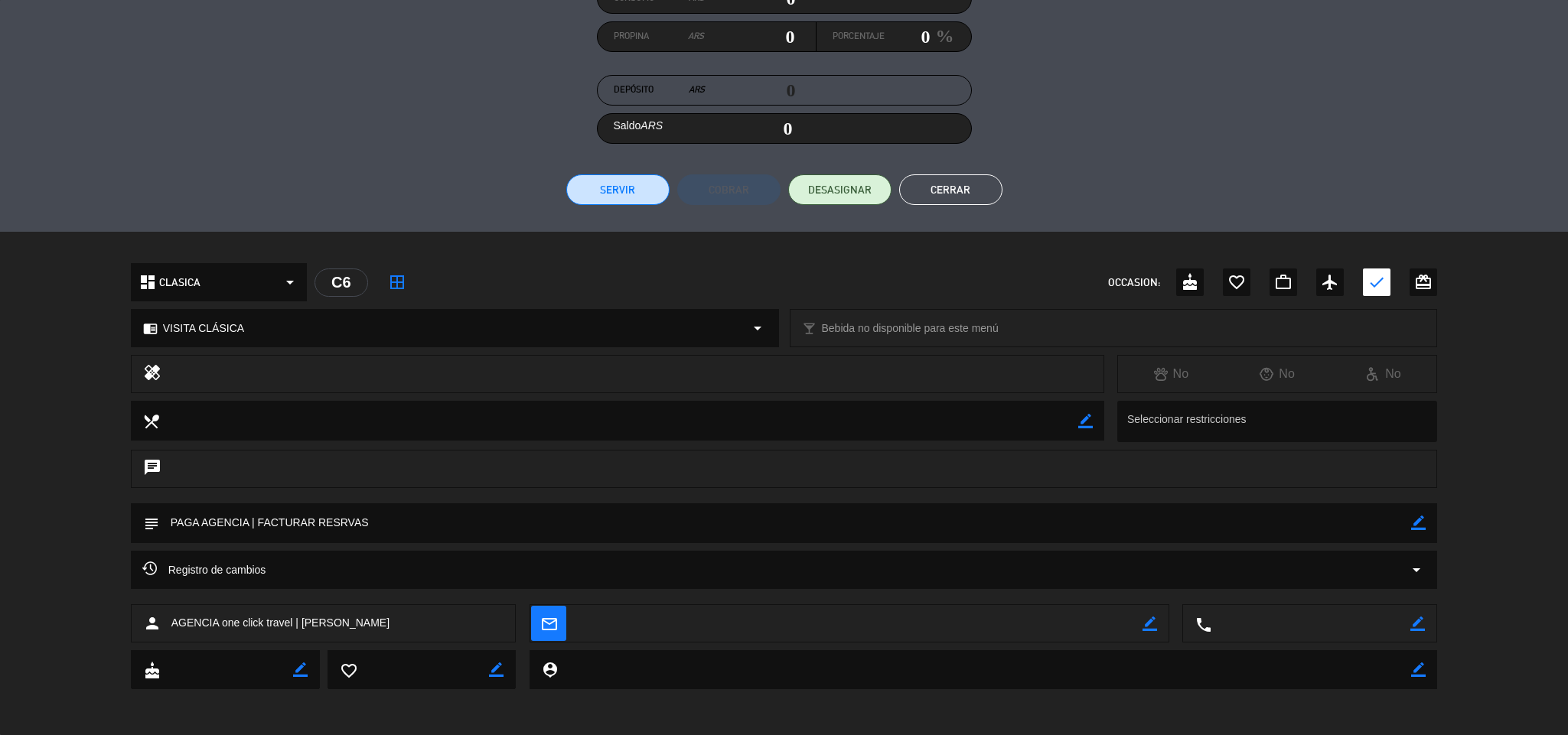
click at [1422, 516] on icon "border_color" at bounding box center [1418, 522] width 14 height 14
click at [1398, 518] on textarea at bounding box center [785, 522] width 1253 height 39
type textarea "PAGADO X TRASNF"
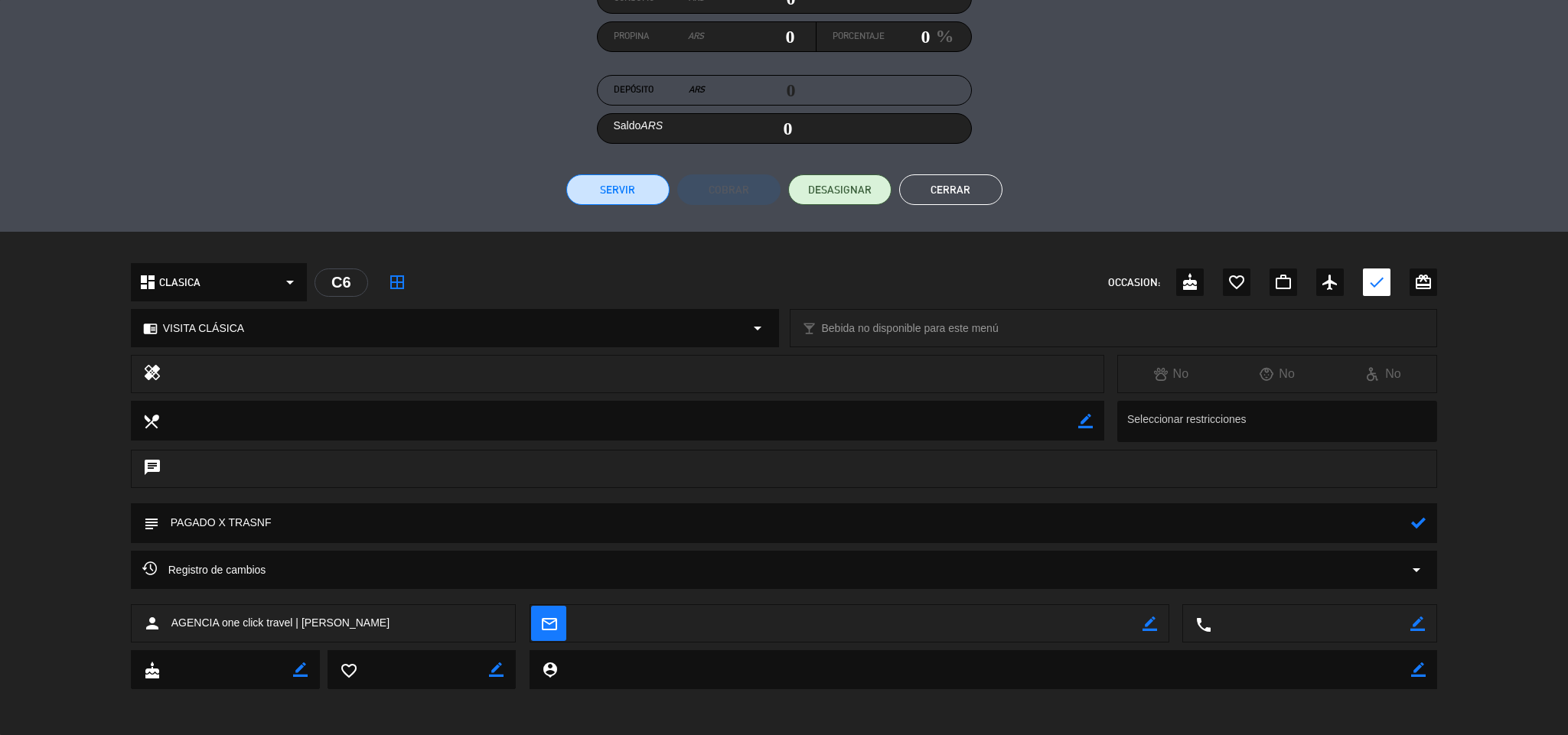
click at [1422, 530] on icon at bounding box center [1418, 522] width 14 height 14
click at [948, 192] on button "Cerrar" at bounding box center [950, 190] width 103 height 31
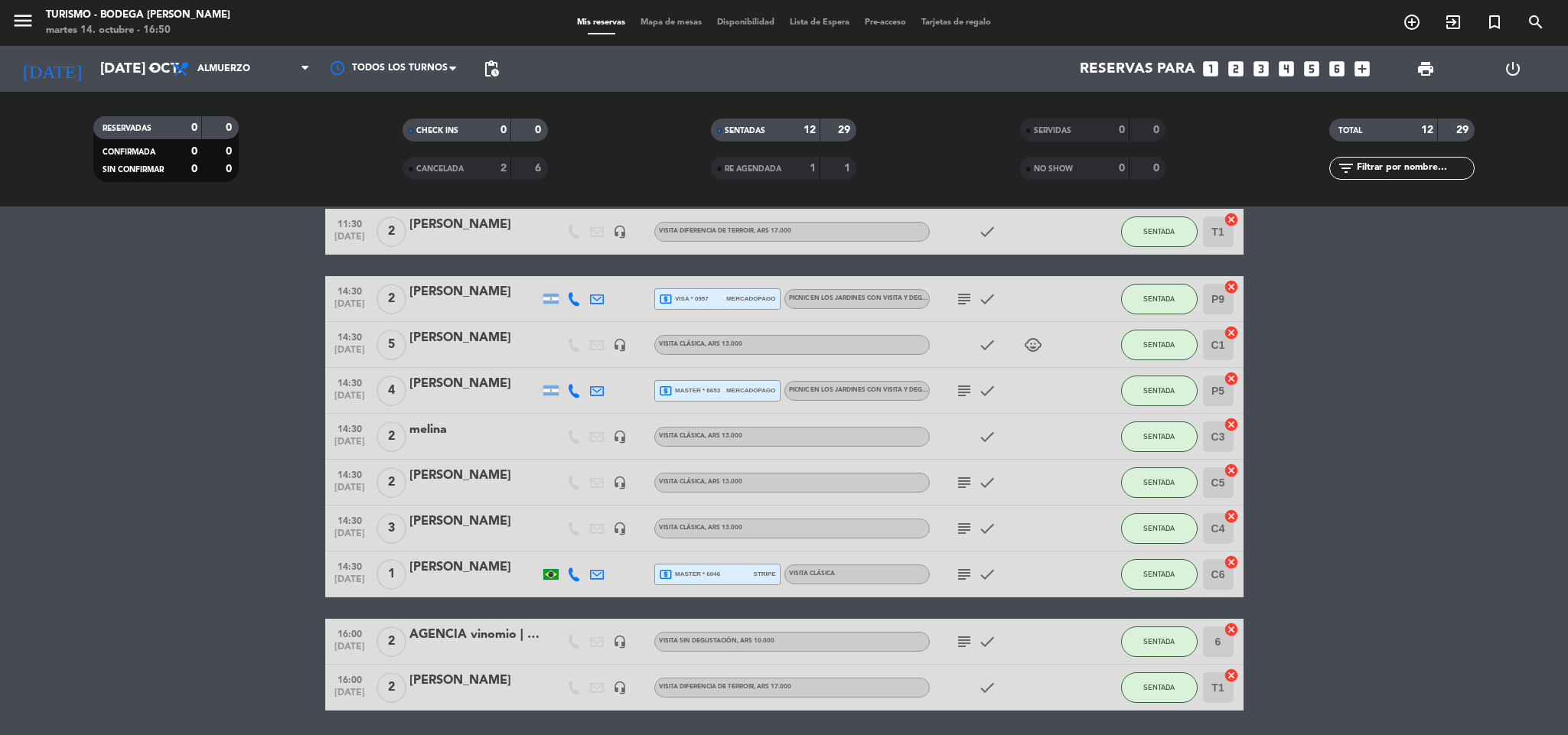
scroll to position [229, 0]
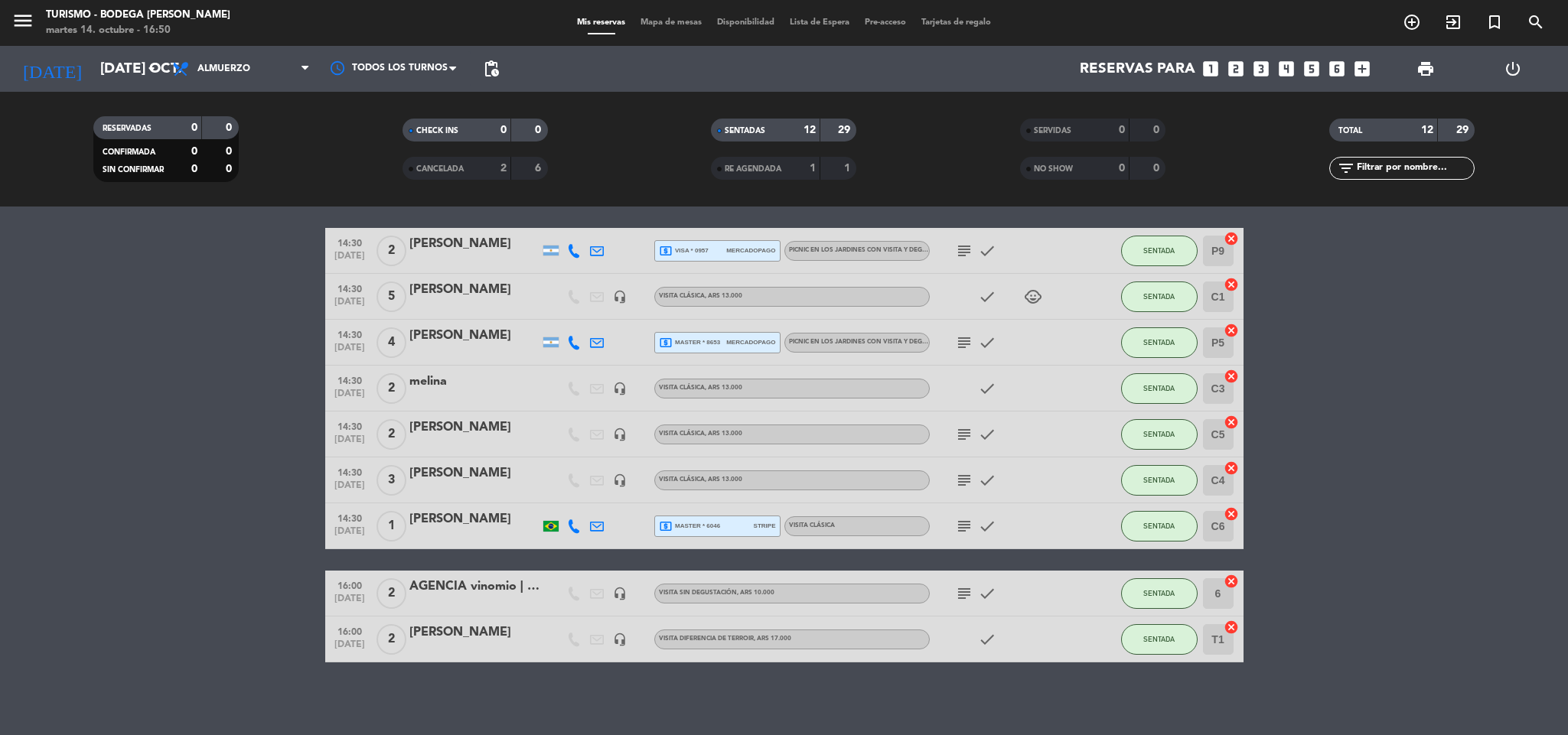
drag, startPoint x: 965, startPoint y: 262, endPoint x: 968, endPoint y: 249, distance: 13.3
click at [967, 257] on div "subject check" at bounding box center [998, 250] width 138 height 45
click at [968, 249] on icon "subject" at bounding box center [964, 250] width 18 height 18
click at [963, 349] on icon "subject" at bounding box center [964, 342] width 18 height 18
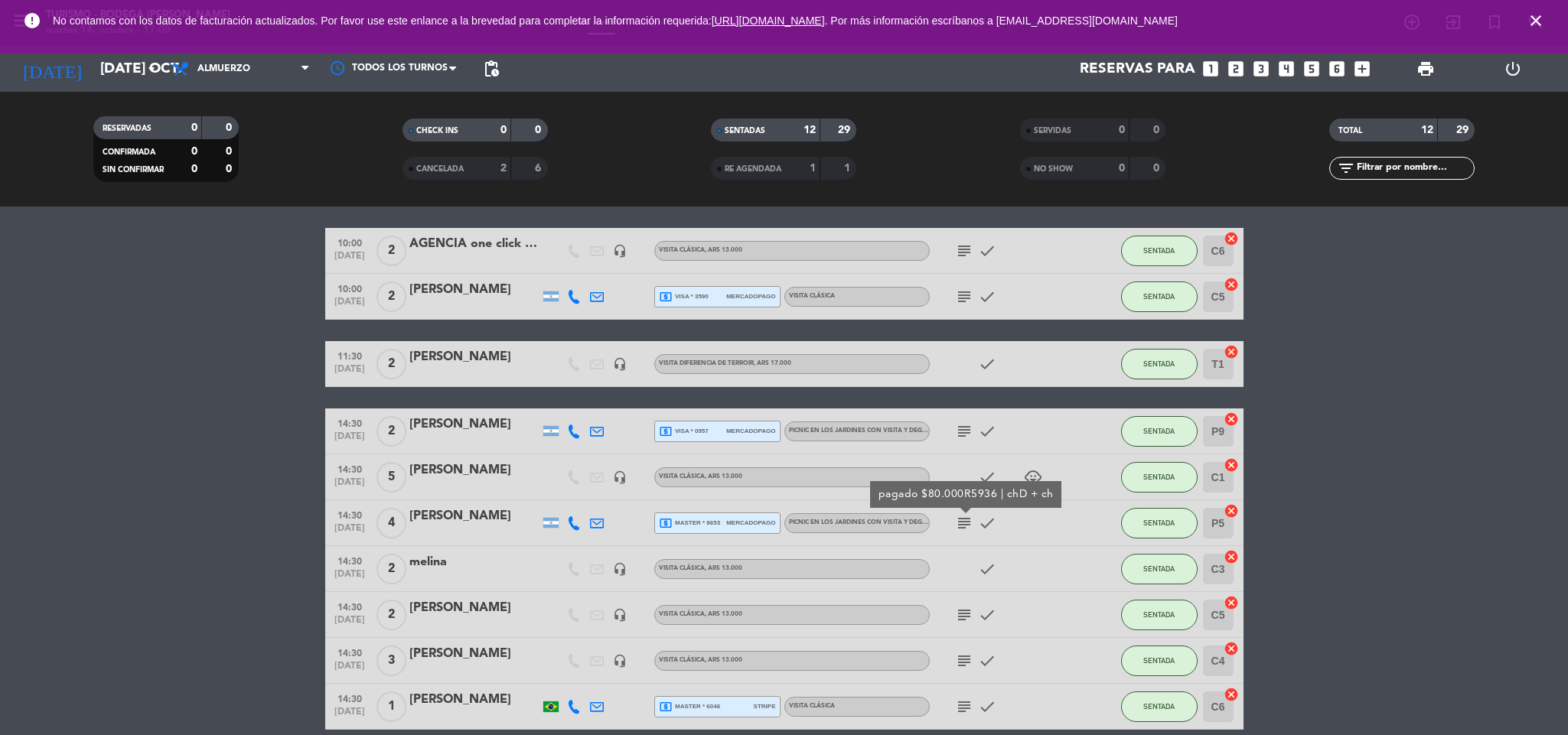
scroll to position [0, 0]
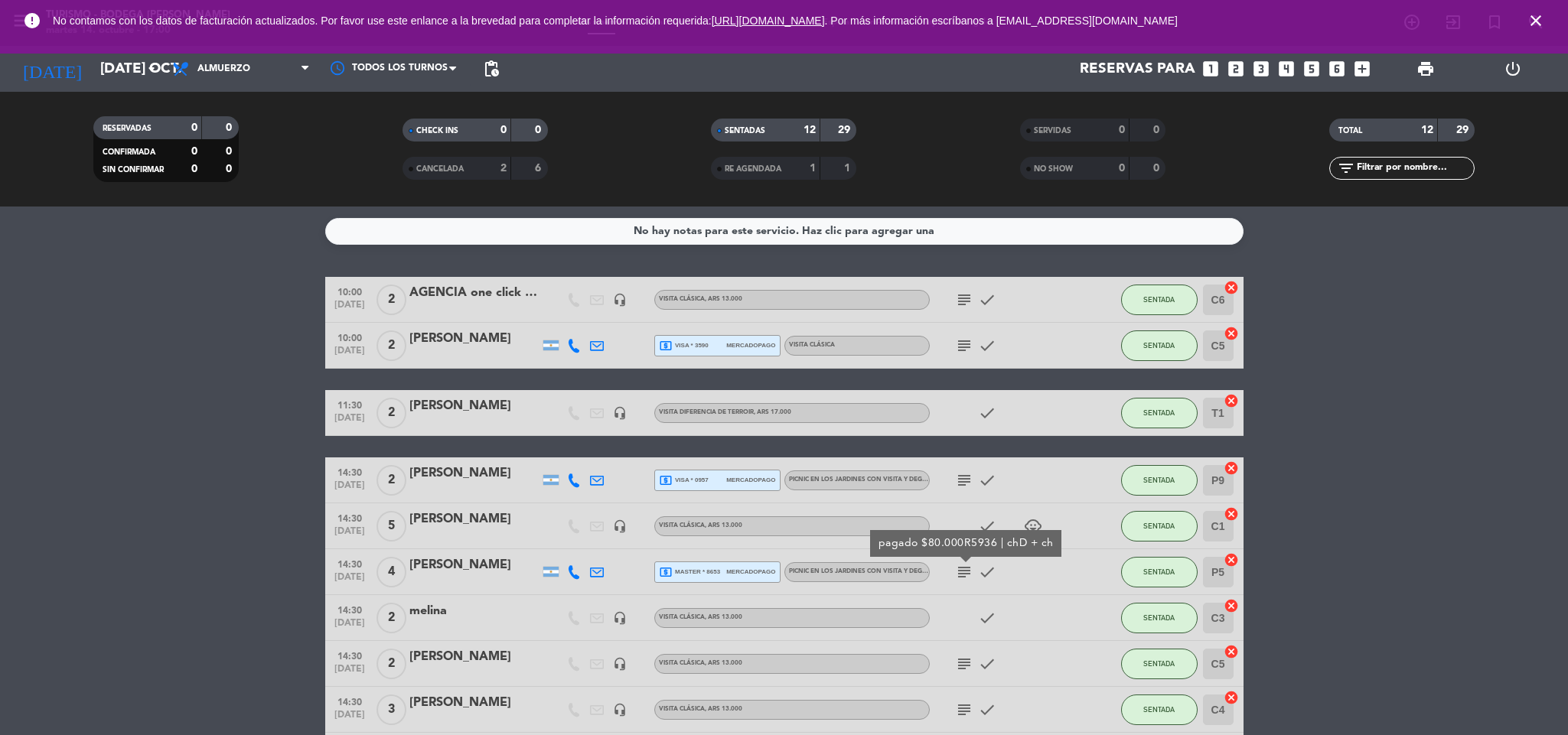
click at [961, 307] on div "subject check" at bounding box center [998, 299] width 138 height 45
click at [962, 302] on icon "subject" at bounding box center [964, 300] width 18 height 18
click at [963, 345] on icon "subject" at bounding box center [964, 345] width 18 height 18
click at [961, 475] on icon "subject" at bounding box center [964, 480] width 18 height 18
click at [965, 572] on icon "subject" at bounding box center [964, 571] width 18 height 18
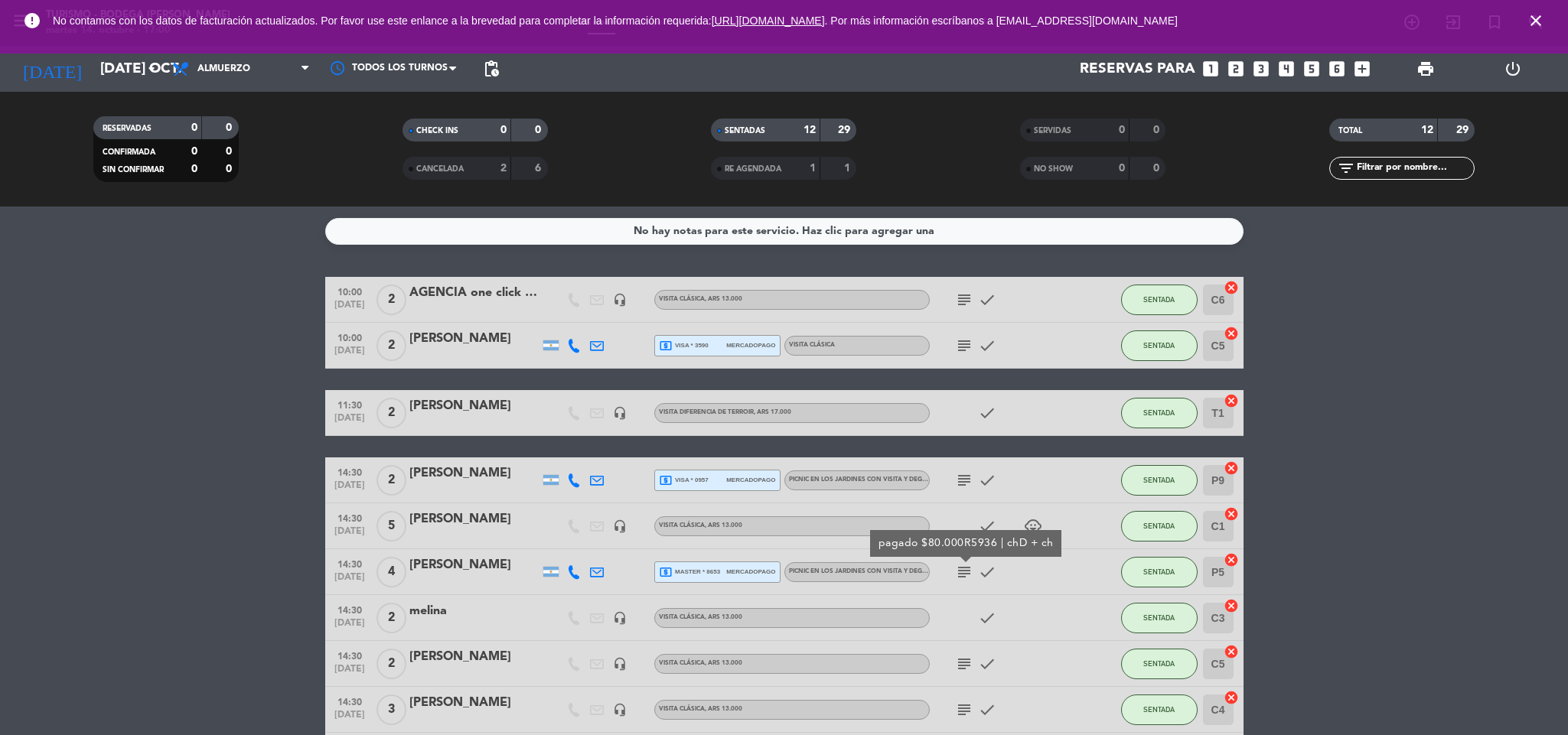
scroll to position [229, 0]
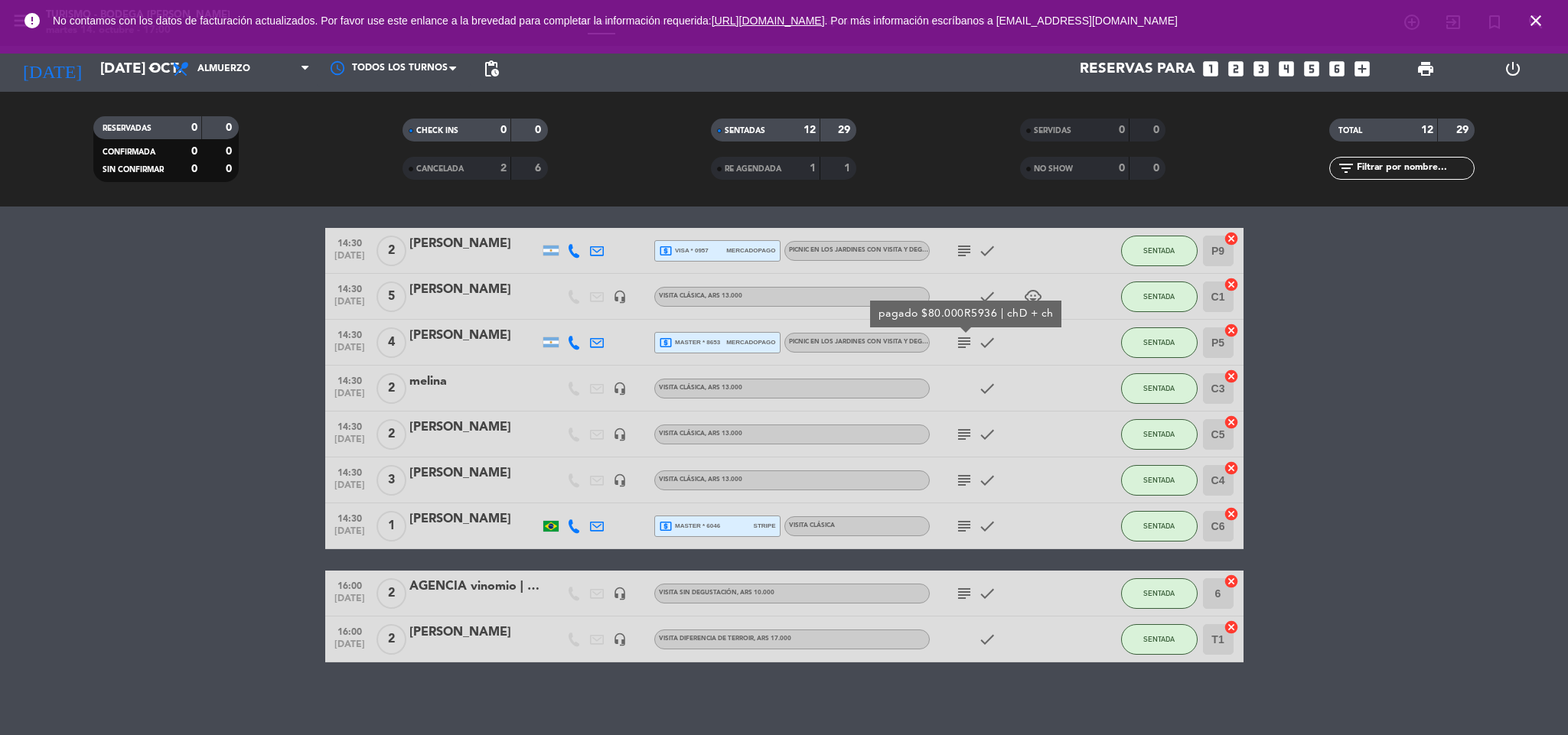
click at [963, 429] on icon "subject" at bounding box center [964, 433] width 18 height 18
click at [965, 478] on icon "subject" at bounding box center [964, 480] width 18 height 18
click at [965, 512] on div "subject check" at bounding box center [998, 525] width 138 height 45
drag, startPoint x: 961, startPoint y: 533, endPoint x: 944, endPoint y: 551, distance: 24.8
click at [953, 538] on div "subject check" at bounding box center [998, 525] width 138 height 45
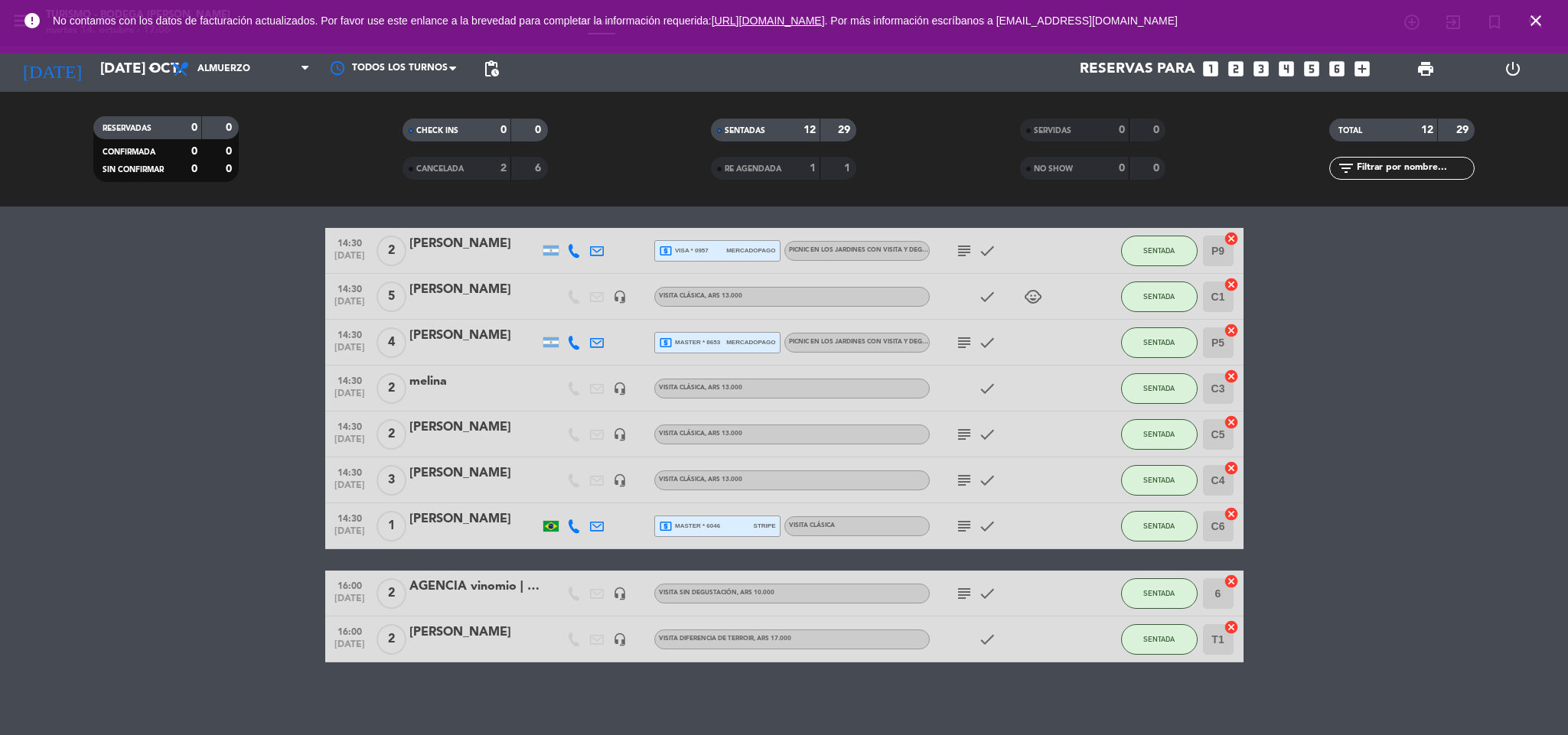
scroll to position [0, 0]
